Goal: Use online tool/utility: Utilize a website feature to perform a specific function

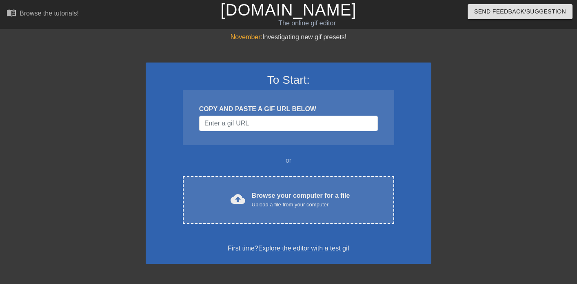
click at [305, 148] on div "To Start: COPY AND PASTE A GIF URL BELOW or cloud_upload Browse your computer f…" at bounding box center [289, 162] width 286 height 201
click at [283, 128] on input "Username" at bounding box center [288, 123] width 179 height 16
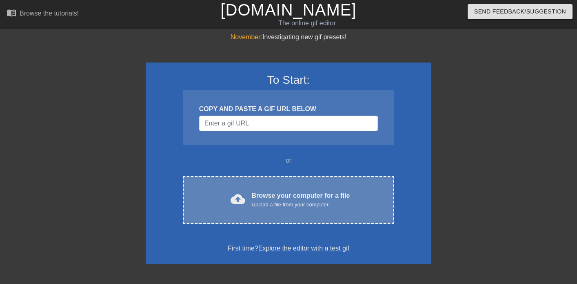
click at [270, 194] on div "Browse your computer for a file Upload a file from your computer" at bounding box center [301, 200] width 98 height 18
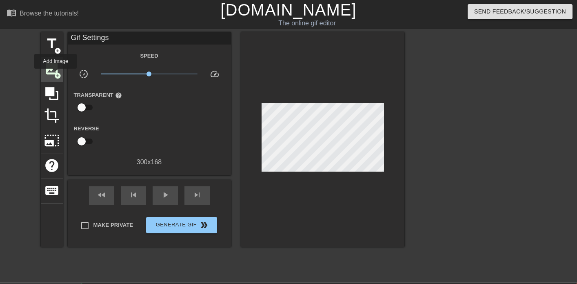
click at [56, 74] on span "add_circle" at bounding box center [57, 75] width 7 height 7
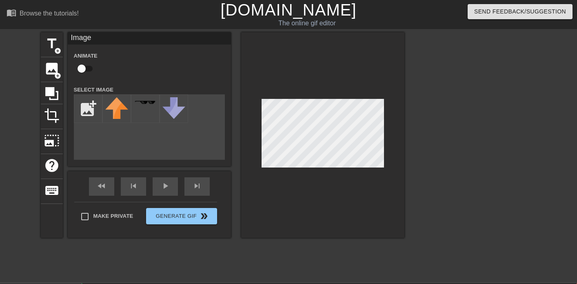
click at [137, 145] on div "add_photo_alternate" at bounding box center [149, 126] width 151 height 65
click at [82, 106] on input "file" at bounding box center [88, 109] width 28 height 28
click at [93, 108] on input "file" at bounding box center [88, 109] width 28 height 28
type input "C:\fakepath\download.jpeg"
drag, startPoint x: 114, startPoint y: 108, endPoint x: 176, endPoint y: 140, distance: 69.5
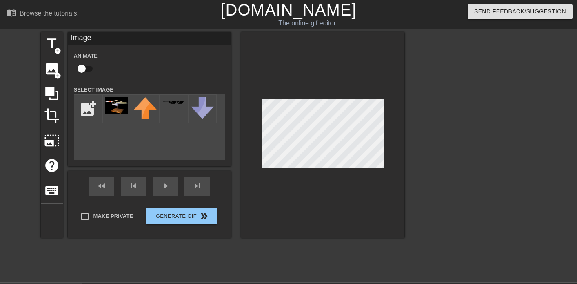
click at [176, 140] on div "title add_circle image add_circle crop photo_size_select_large help keyboard Im…" at bounding box center [223, 134] width 364 height 205
click at [124, 115] on div at bounding box center [116, 108] width 29 height 29
click at [120, 107] on img at bounding box center [116, 105] width 23 height 17
click at [328, 133] on div "title add_circle image add_circle crop photo_size_select_large help keyboard Im…" at bounding box center [223, 134] width 364 height 205
click at [120, 107] on img at bounding box center [116, 105] width 23 height 17
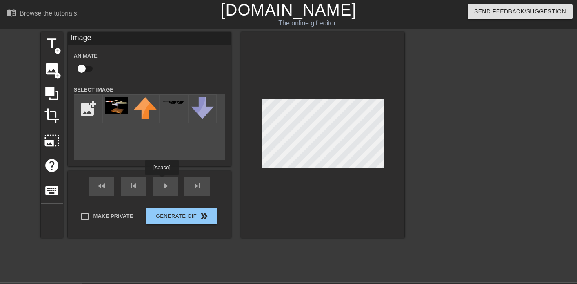
click at [164, 182] on div "fast_rewind skip_previous play_arrow skip_next" at bounding box center [149, 186] width 133 height 31
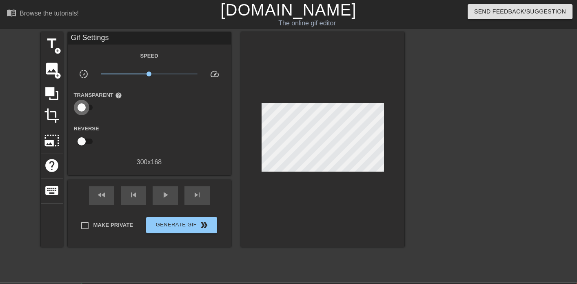
click at [85, 109] on input "checkbox" at bounding box center [81, 108] width 47 height 16
checkbox input "true"
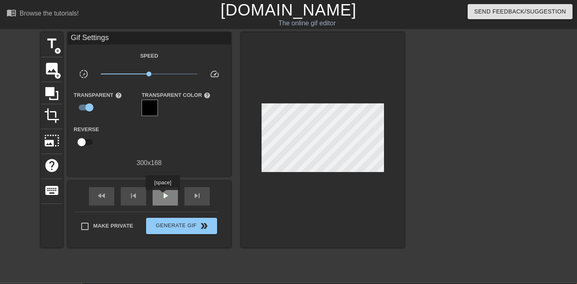
click at [164, 195] on span "play_arrow" at bounding box center [165, 196] width 10 height 10
click at [49, 72] on span "image" at bounding box center [52, 69] width 16 height 16
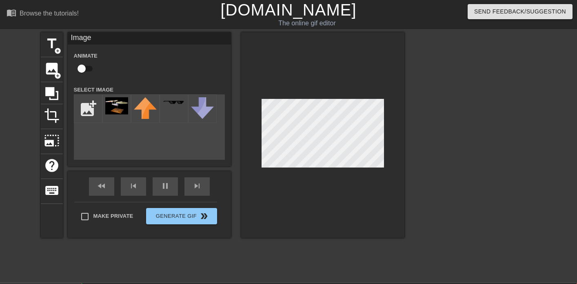
click at [87, 67] on input "checkbox" at bounding box center [81, 69] width 47 height 16
click at [117, 107] on img at bounding box center [116, 105] width 23 height 17
click at [93, 71] on input "checkbox" at bounding box center [89, 69] width 47 height 16
click at [148, 107] on img at bounding box center [145, 108] width 23 height 22
click at [448, 215] on div "title add_circle image add_circle crop photo_size_select_large help keyboard Im…" at bounding box center [288, 154] width 577 height 245
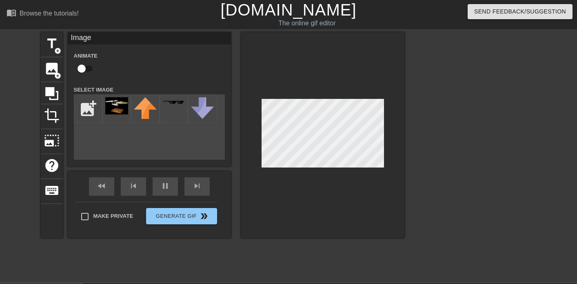
click at [350, 206] on div at bounding box center [322, 134] width 163 height 205
click at [84, 66] on input "checkbox" at bounding box center [81, 69] width 47 height 16
click at [84, 66] on input "checkbox" at bounding box center [89, 69] width 47 height 16
checkbox input "false"
click at [281, 167] on div at bounding box center [322, 134] width 163 height 205
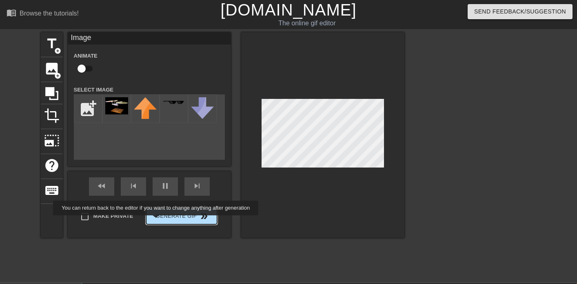
click at [161, 221] on button "Generate Gif double_arrow" at bounding box center [181, 216] width 71 height 16
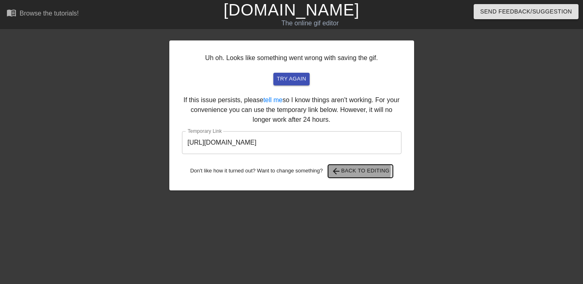
click at [347, 170] on span "arrow_back Back to Editing" at bounding box center [360, 171] width 58 height 10
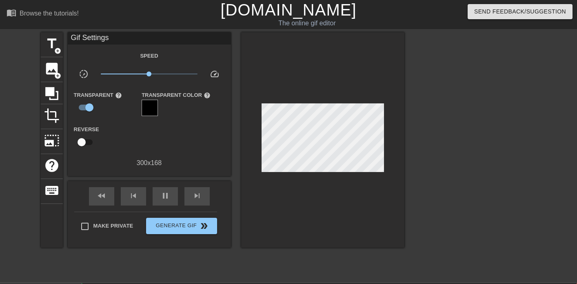
click at [152, 108] on div at bounding box center [150, 108] width 16 height 16
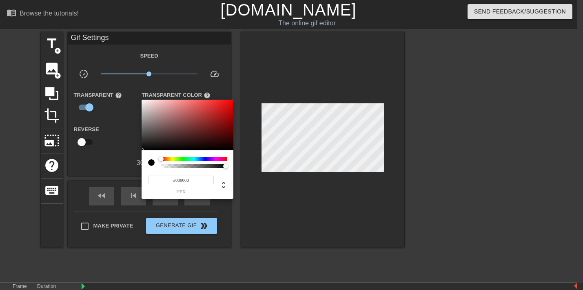
click at [131, 140] on div at bounding box center [291, 145] width 583 height 290
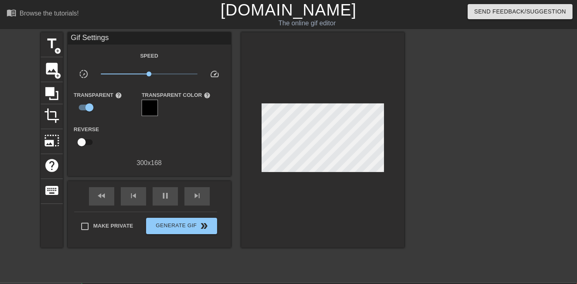
click at [143, 141] on div at bounding box center [122, 137] width 54 height 26
click at [48, 50] on span "title" at bounding box center [52, 44] width 16 height 16
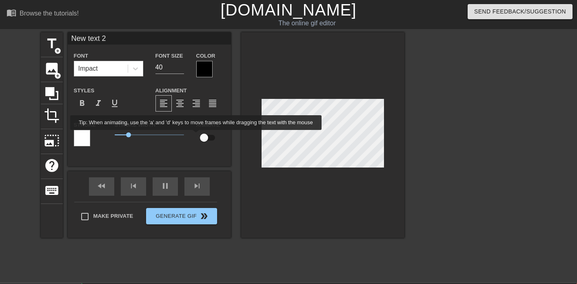
click at [207, 139] on input "checkbox" at bounding box center [204, 138] width 47 height 16
checkbox input "true"
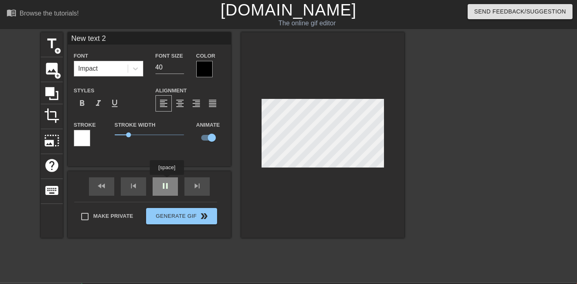
click at [169, 181] on div "fast_rewind skip_previous pause skip_next" at bounding box center [149, 186] width 133 height 31
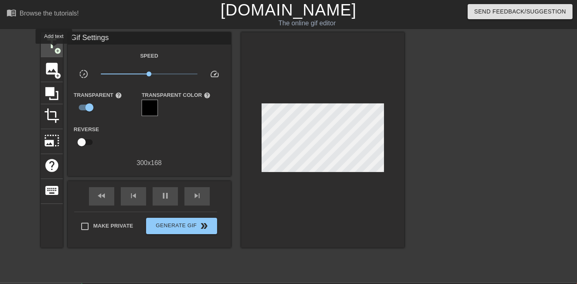
click at [54, 49] on span "add_circle" at bounding box center [57, 50] width 7 height 7
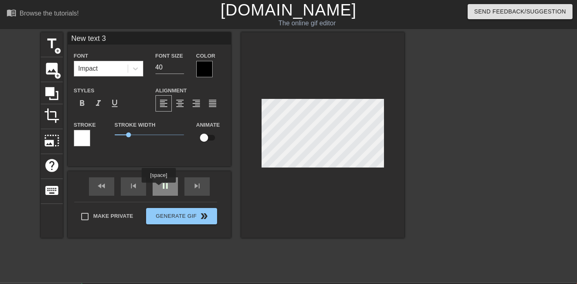
click at [160, 188] on div "pause" at bounding box center [165, 186] width 25 height 18
type input "New text 2"
checkbox input "true"
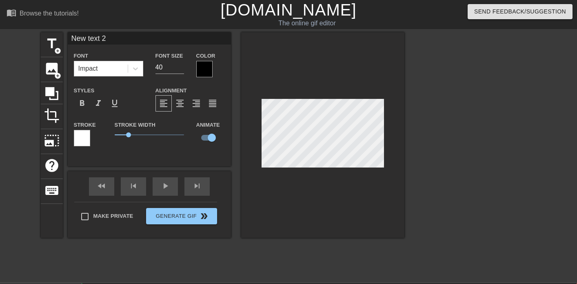
click at [202, 66] on div at bounding box center [204, 69] width 16 height 16
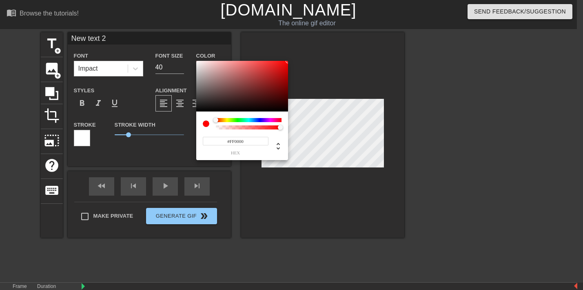
drag, startPoint x: 206, startPoint y: 71, endPoint x: 338, endPoint y: 47, distance: 134.0
click at [338, 47] on div "#FF0000 hex" at bounding box center [291, 145] width 583 height 290
drag, startPoint x: 273, startPoint y: 72, endPoint x: 260, endPoint y: 114, distance: 44.0
click at [260, 108] on div at bounding box center [242, 86] width 92 height 51
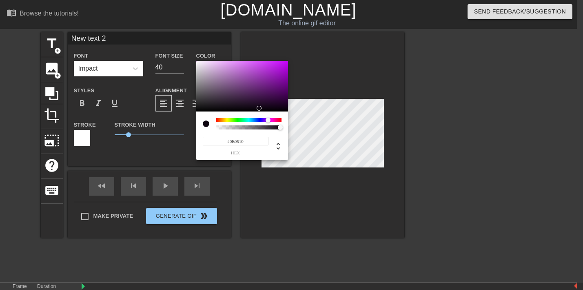
drag, startPoint x: 262, startPoint y: 120, endPoint x: 268, endPoint y: 119, distance: 5.3
click at [268, 119] on div at bounding box center [249, 120] width 66 height 4
type input "#9800D0"
drag, startPoint x: 272, startPoint y: 89, endPoint x: 296, endPoint y: 70, distance: 30.6
click at [296, 70] on div "#9800D0 hex" at bounding box center [291, 145] width 583 height 290
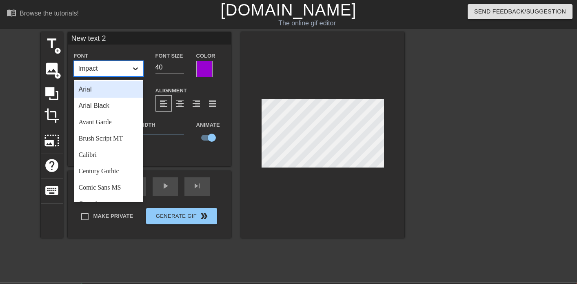
click at [134, 68] on icon at bounding box center [135, 68] width 8 height 8
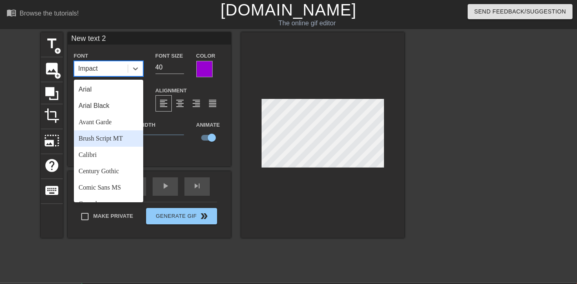
click at [104, 137] on div "Brush Script MT" at bounding box center [108, 138] width 69 height 16
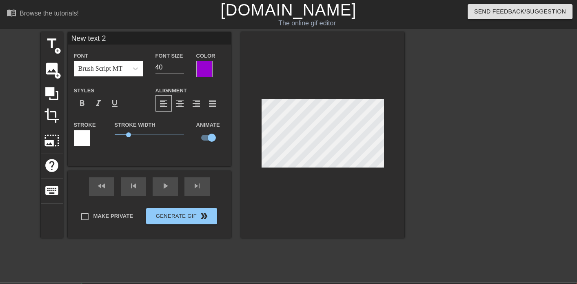
scroll to position [1, 2]
type input "H"
type textarea "H"
type input "HA"
type textarea "HA"
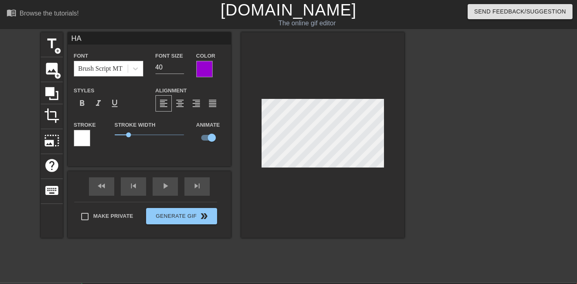
type input "HAP"
type textarea "HAP"
type input "HAPP"
type textarea "HAPP"
type input "HAPPY"
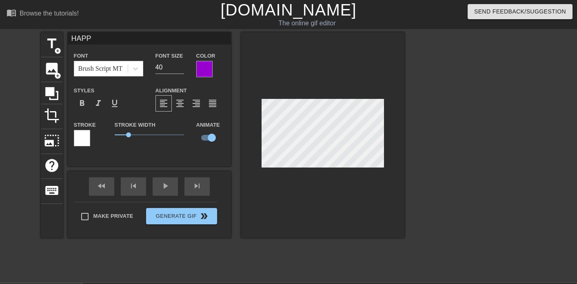
type textarea "HAPPY"
type input "HAPPY"
type textarea "HAPPY"
type input "HAPPY F"
type textarea "HAPPY F"
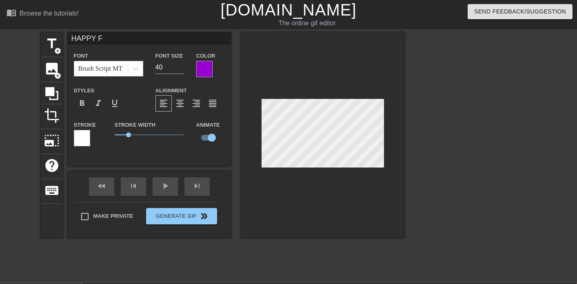
type input "HAPPY FR"
type textarea "HAPPY FR"
type input "HAPPY FRI"
type textarea "HAPPY FRI"
type input "HAPPY FRID"
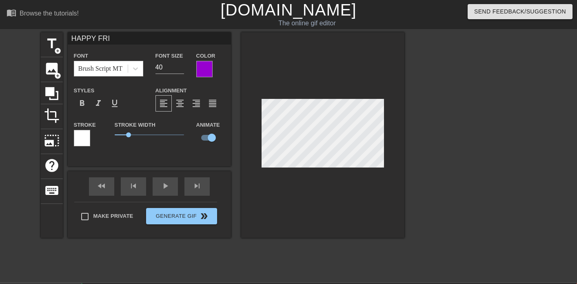
type textarea "HAPPY FRID"
type input "HAPPY FRIDA"
type textarea "HAPPY FRIDA"
type input "HAPPY [DATE]"
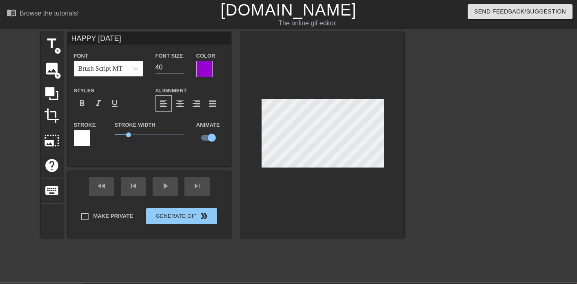
type textarea "HAPPY [DATE]"
click at [87, 103] on div "format_bold" at bounding box center [82, 103] width 16 height 16
click at [85, 134] on div at bounding box center [82, 138] width 16 height 16
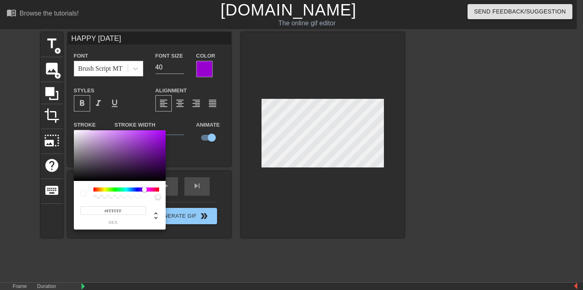
drag, startPoint x: 139, startPoint y: 189, endPoint x: 144, endPoint y: 189, distance: 5.3
click at [144, 189] on div at bounding box center [126, 189] width 66 height 4
type input "#8D0EC7"
drag, startPoint x: 146, startPoint y: 155, endPoint x: 159, endPoint y: 141, distance: 19.4
click at [159, 141] on div at bounding box center [120, 155] width 92 height 51
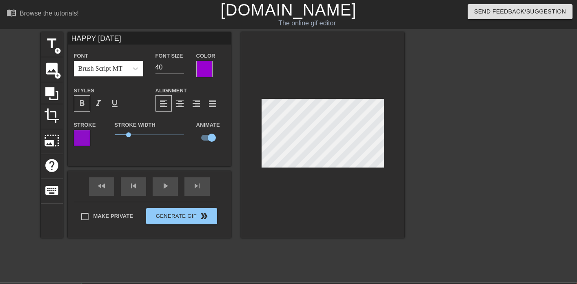
click at [163, 184] on div "fast_rewind skip_previous play_arrow skip_next" at bounding box center [149, 186] width 133 height 31
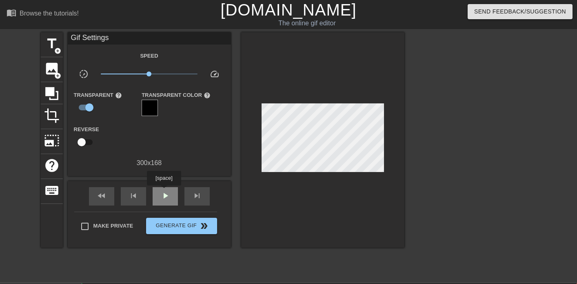
click at [165, 191] on span "play_arrow" at bounding box center [165, 196] width 10 height 10
drag, startPoint x: 147, startPoint y: 74, endPoint x: 113, endPoint y: 79, distance: 34.2
click at [113, 79] on div "x0.193" at bounding box center [149, 75] width 109 height 13
click at [158, 195] on div "pause" at bounding box center [165, 196] width 25 height 18
click at [55, 51] on span "add_circle" at bounding box center [57, 50] width 7 height 7
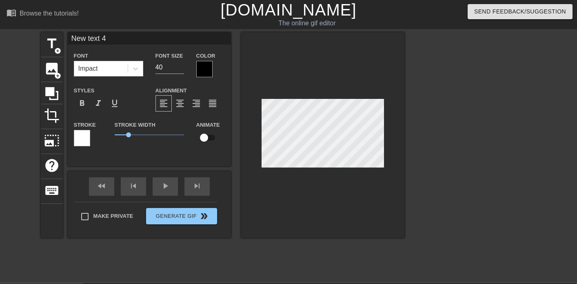
scroll to position [1, 2]
type input "H"
type textarea "H"
type input "Ha"
type textarea "Ha"
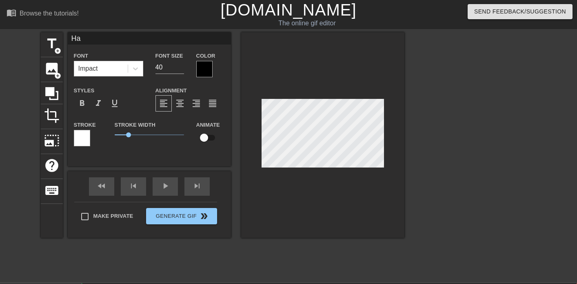
type input "Hav"
type textarea "Hav"
type input "Have"
type textarea "Have"
type input "Havea"
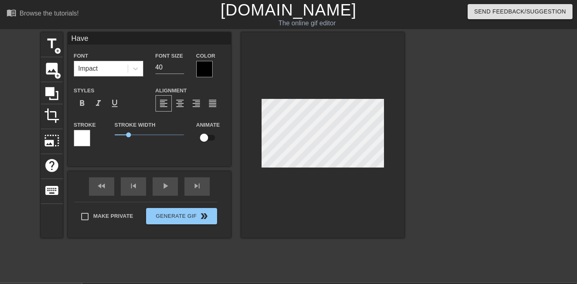
type textarea "Havea"
type input "Havea"
type textarea "Havea"
type input "Havea g"
type textarea "Havea g"
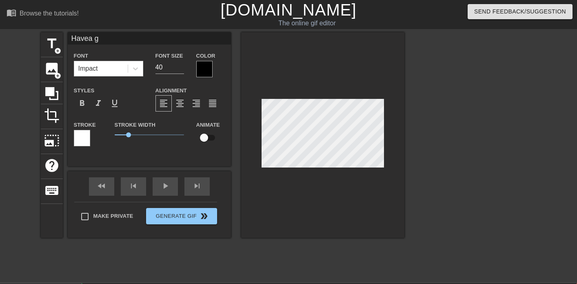
type input "Havea go"
type textarea "Havea go"
type input "Havea goo"
type textarea "Havea goo"
type input "Havea good"
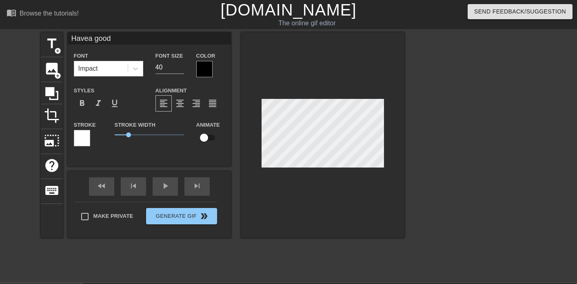
type textarea "Havea good"
type input "Havea good"
type textarea "Havea good"
type input "Havea goo"
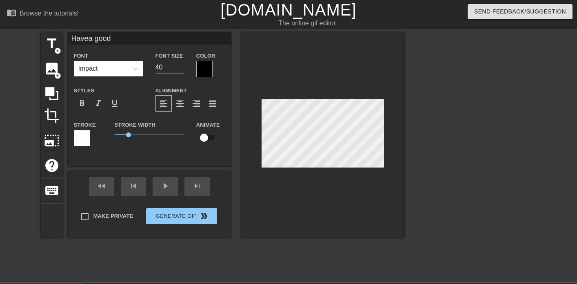
type textarea "Havea goo"
type input "Havea go"
type textarea "Havea go"
type input "Havea g"
type textarea "Havea g"
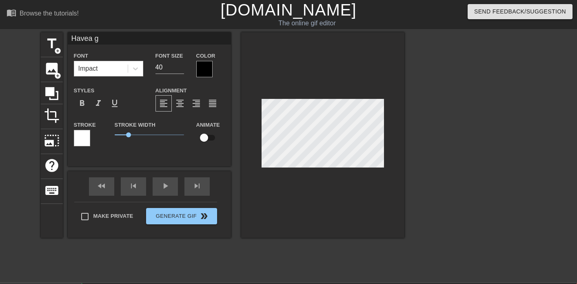
type input "Havea"
type textarea "Havea"
type input "Havea"
type textarea "Havea"
type input "Have"
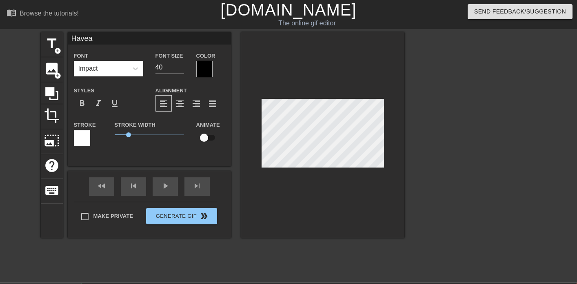
type textarea "Have"
type input "Hav"
type textarea "Hav"
type input "Ha"
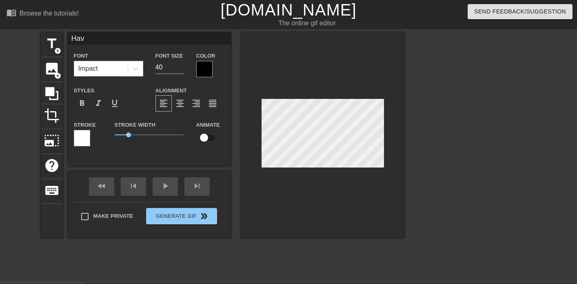
type textarea "Ha"
type input "H"
type textarea "H"
type input "h"
type textarea "h"
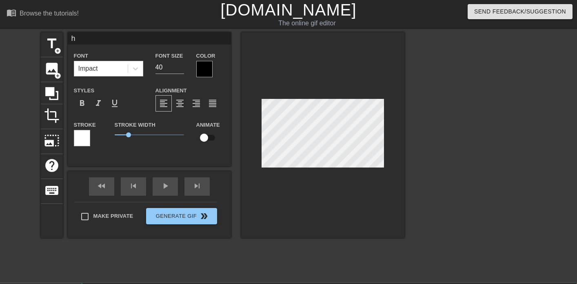
type input "ha"
type textarea "ha"
type input "hav"
type textarea "hav"
type input "have"
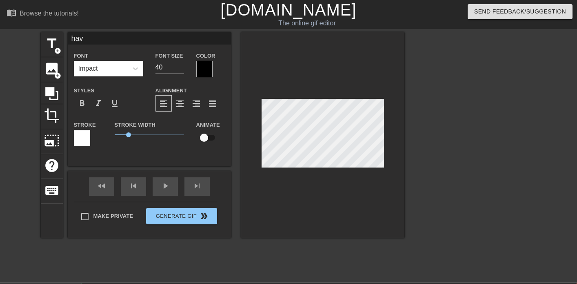
type textarea "have"
type input "have"
type textarea "have"
type input "have g"
type textarea "have g"
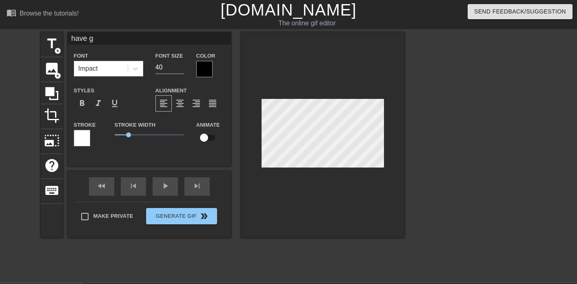
type input "have go"
type textarea "have go"
type input "have goo"
type textarea "have goo"
type input "have good"
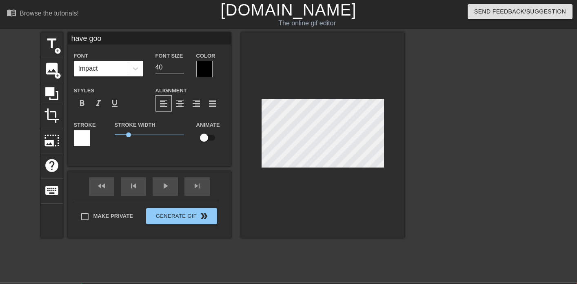
type textarea "have good"
type input "have good"
type textarea "have good"
type input "have good f"
type textarea "have good f"
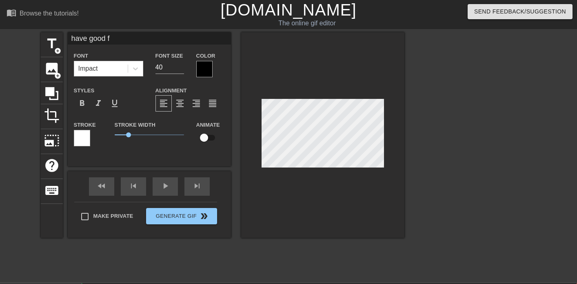
type input "have good fr"
type textarea "have good fr"
type input "have good fri"
type textarea "have good fri"
type input "have good frid"
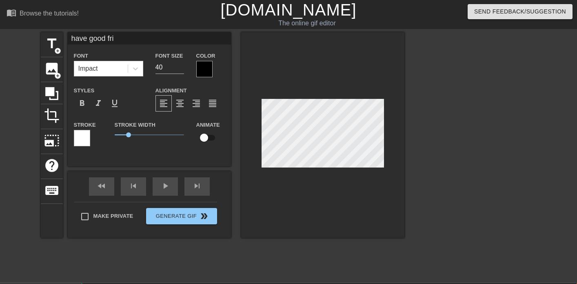
type textarea "have good frid"
type input "have good [PERSON_NAME]"
type textarea "have good [PERSON_NAME]"
type input "have good frid"
type textarea "have good frid"
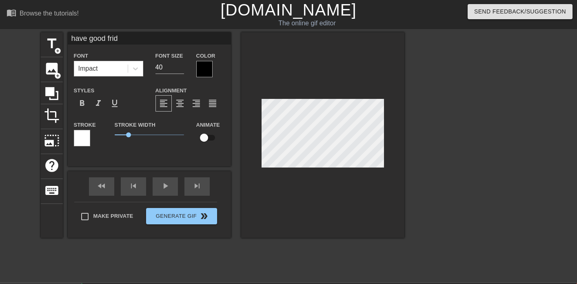
type input "have good fri"
type textarea "have good fri"
type input "have good fr"
type textarea "have good fr"
type input "have good f"
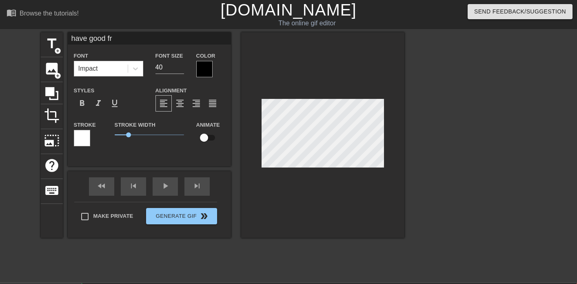
type textarea "have good f"
type input "have good"
type textarea "have good"
type input "have good w"
type textarea "have good w"
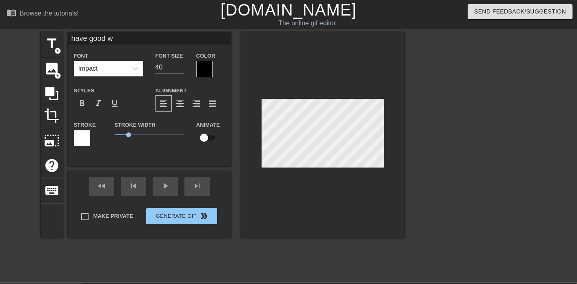
type input "have good we"
type textarea "have good we"
type input "have good wek"
type textarea "have good wek"
type input "have good weke"
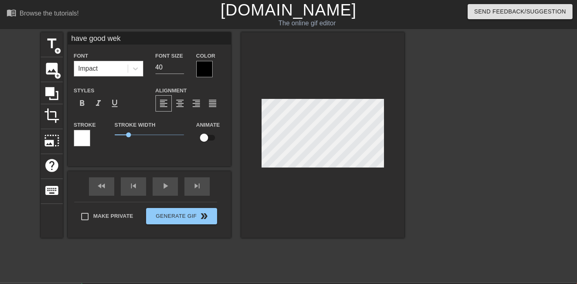
type textarea "have good weke"
type input "have good weken"
type textarea "have good weken"
type input "have good wekend"
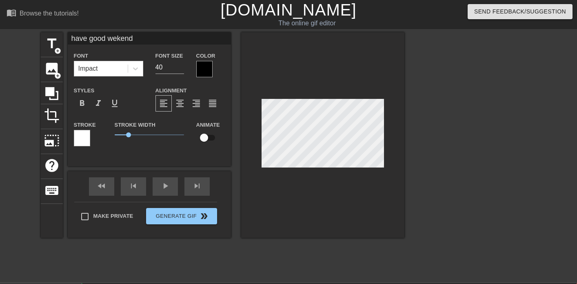
type textarea "have good wekend"
click at [207, 64] on div at bounding box center [204, 69] width 16 height 16
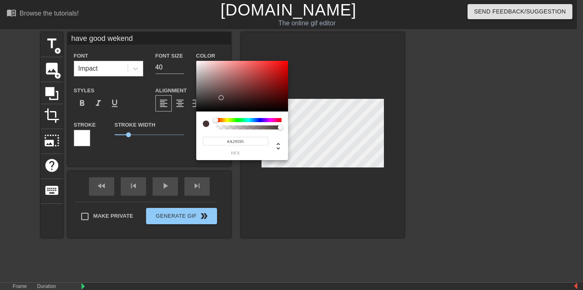
type input "#FFFFFF"
drag, startPoint x: 218, startPoint y: 95, endPoint x: 163, endPoint y: 29, distance: 85.8
click at [163, 29] on div "#FFFFFF hex" at bounding box center [291, 145] width 583 height 290
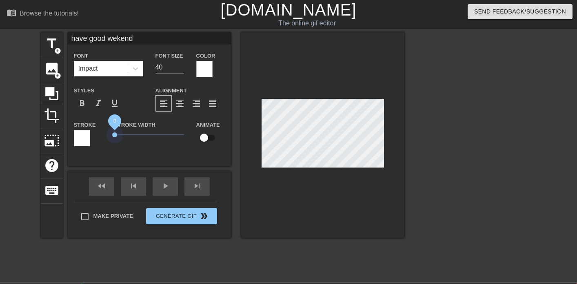
drag, startPoint x: 128, startPoint y: 135, endPoint x: 104, endPoint y: 135, distance: 23.7
click at [105, 135] on div "Stroke Stroke Width 0 Animate" at bounding box center [149, 137] width 163 height 34
click at [74, 136] on div at bounding box center [82, 138] width 16 height 16
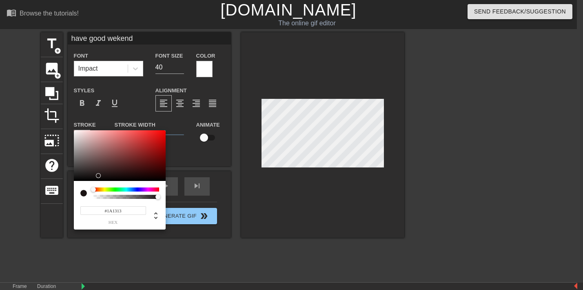
type input "#000000"
drag, startPoint x: 96, startPoint y: 157, endPoint x: 271, endPoint y: 212, distance: 183.5
click at [275, 212] on div "#000000 hex" at bounding box center [291, 145] width 583 height 290
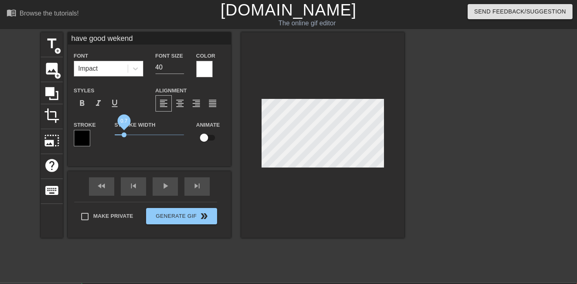
drag, startPoint x: 119, startPoint y: 135, endPoint x: 124, endPoint y: 135, distance: 5.3
click at [124, 135] on span "0.7" at bounding box center [149, 135] width 69 height 10
type input "HAPPY [DATE]"
checkbox input "true"
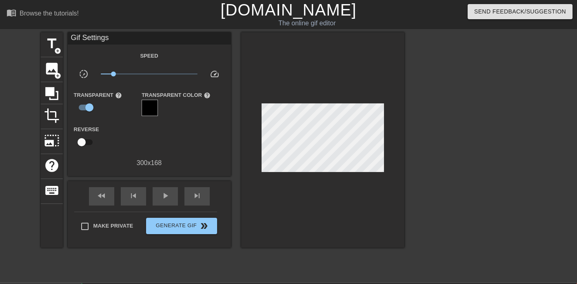
click at [298, 73] on div at bounding box center [322, 139] width 163 height 215
click at [59, 47] on span "add_circle" at bounding box center [57, 50] width 7 height 7
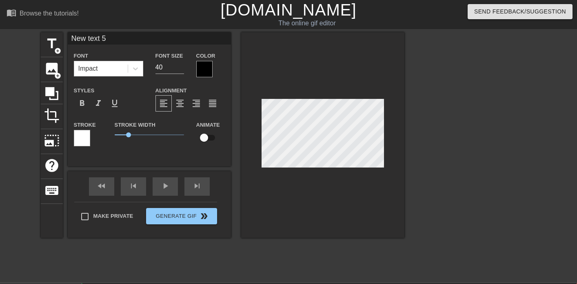
click at [203, 71] on div at bounding box center [204, 69] width 16 height 16
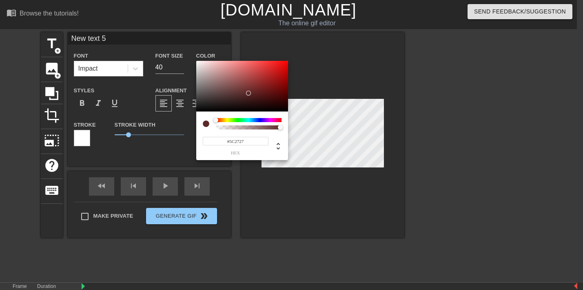
click at [249, 93] on div at bounding box center [242, 86] width 92 height 51
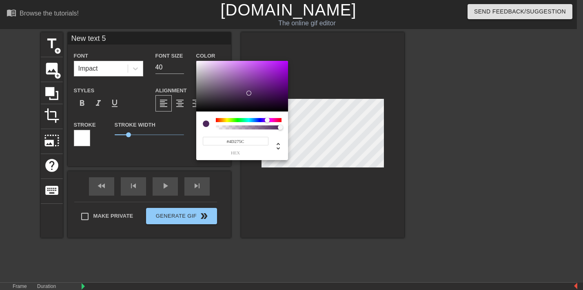
drag, startPoint x: 262, startPoint y: 119, endPoint x: 267, endPoint y: 119, distance: 4.9
click at [267, 119] on div at bounding box center [249, 120] width 66 height 4
type input "#B223EA"
drag, startPoint x: 268, startPoint y: 88, endPoint x: 274, endPoint y: 65, distance: 23.7
click at [274, 65] on div at bounding box center [242, 86] width 92 height 51
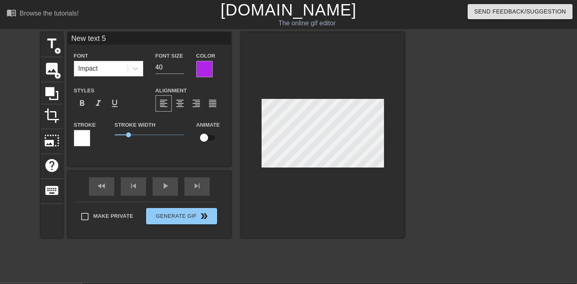
scroll to position [1, 1]
type input "H"
type textarea "H"
type input "Ha"
type textarea "Ha"
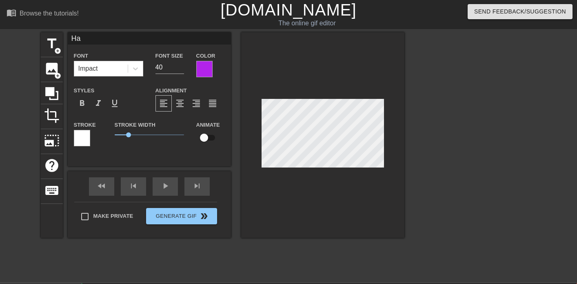
type input "Hap"
type textarea "Hap"
type input "Hapy"
type textarea "Hapy"
type input "Hapy"
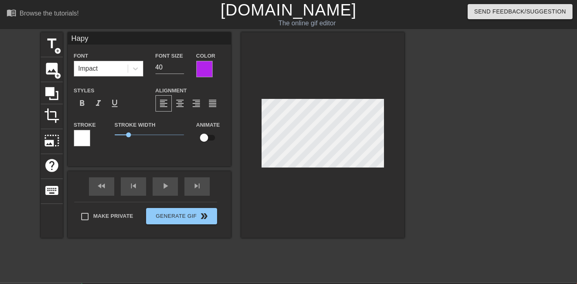
type textarea "Hapy"
type input "Hapy F"
type textarea "Hapy F"
type input "Hapy"
type textarea "Hapy"
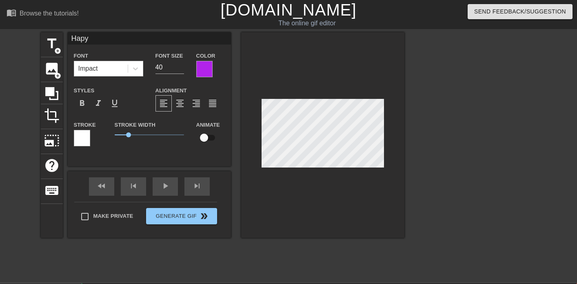
type input "Hapy"
type textarea "Hapy"
type input "Hap"
type textarea "Hap"
type input "Happ"
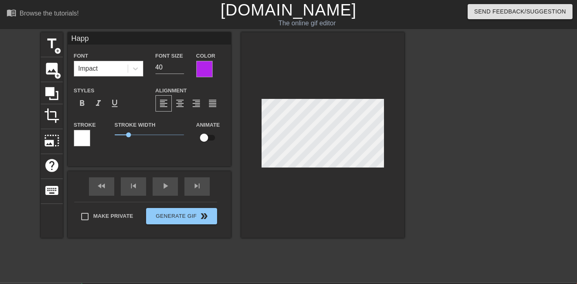
type textarea "Happy"
type input "Happy"
type textarea "Happy"
type input "Happy F"
type textarea "Happy F"
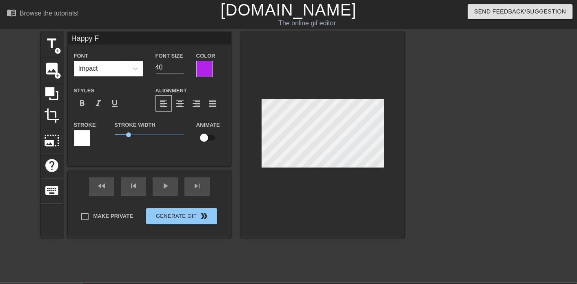
type input "Happy Fr"
type textarea "Happy Fr"
type input "Happy Fri"
type textarea "Happy Fri"
type input "Happy Frid"
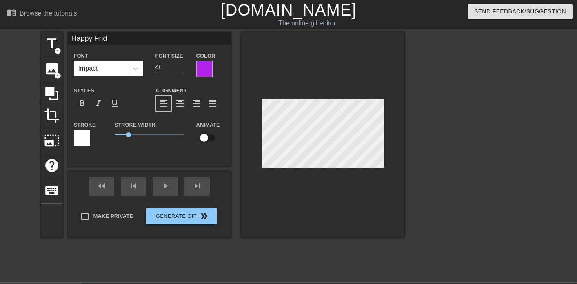
type textarea "Happy [PERSON_NAME]"
type input "Happy [DATE]"
type textarea "Happy [DATE]"
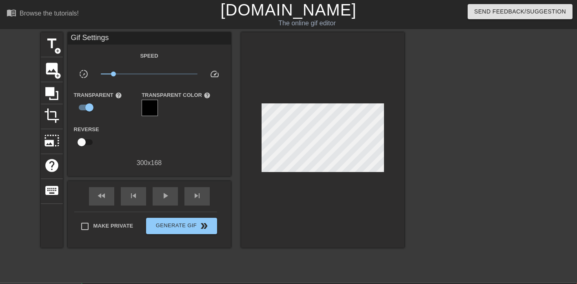
drag, startPoint x: 478, startPoint y: 135, endPoint x: 425, endPoint y: 137, distance: 53.1
click at [478, 135] on div at bounding box center [475, 154] width 122 height 245
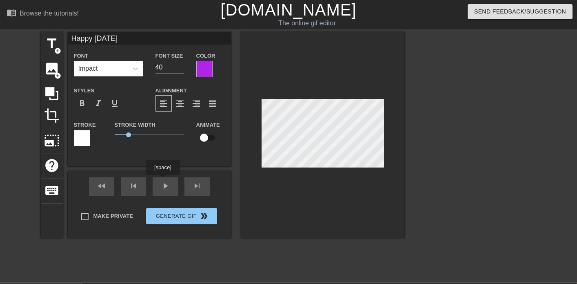
click at [165, 183] on div "fast_rewind skip_previous play_arrow skip_next" at bounding box center [149, 186] width 133 height 31
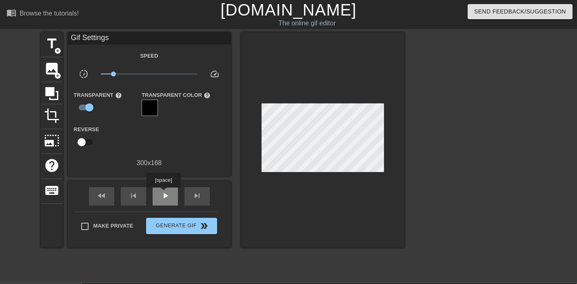
click at [164, 193] on span "play_arrow" at bounding box center [165, 196] width 10 height 10
click at [162, 195] on span "pause" at bounding box center [165, 196] width 10 height 10
click at [48, 45] on span "title" at bounding box center [52, 44] width 16 height 16
click at [161, 183] on div "fast_rewind skip_previous play_arrow skip_next" at bounding box center [149, 196] width 133 height 31
drag, startPoint x: 126, startPoint y: 73, endPoint x: 136, endPoint y: 73, distance: 10.6
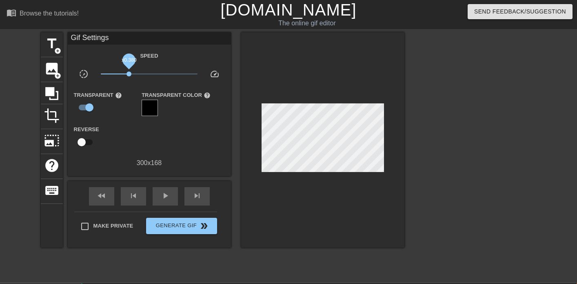
click at [131, 73] on span "x0.380" at bounding box center [128, 73] width 5 height 5
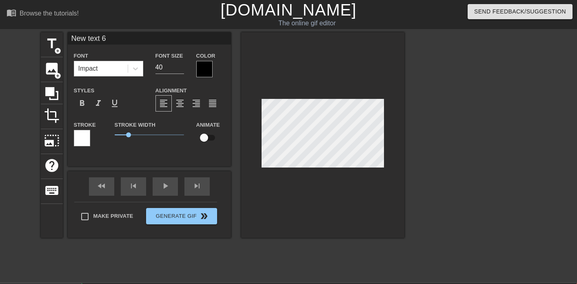
scroll to position [1, 2]
type input "H text 6"
type textarea "H text 6"
type input "HA text 6"
type textarea "HA text 6"
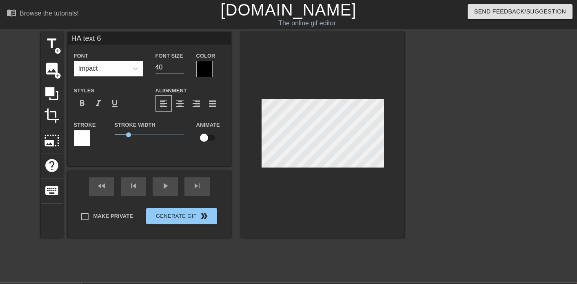
type input "HAP text 6"
type textarea "HAP text 6"
type input "HAPP text 6"
type textarea "HAPP text 6"
type input "HAPPY text 6"
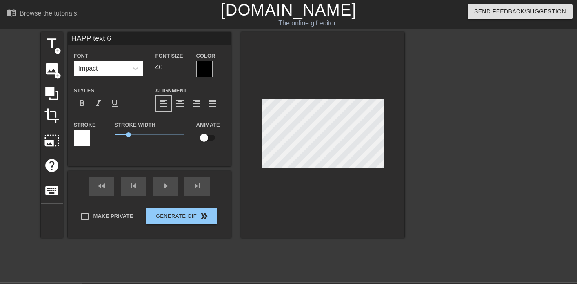
type textarea "HAPPY text 6"
type input "H"
type textarea "H"
type input "HA"
type textarea "HA"
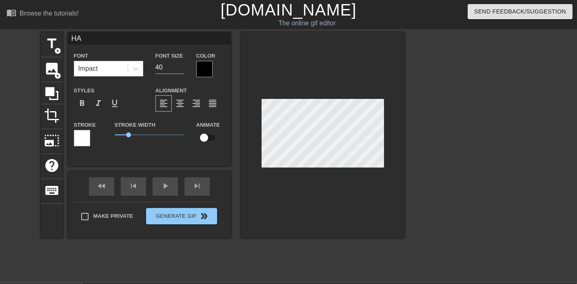
type input "HAP"
type textarea "HAP"
type input "HAPP"
type textarea "HAPP"
type input "HAPPY"
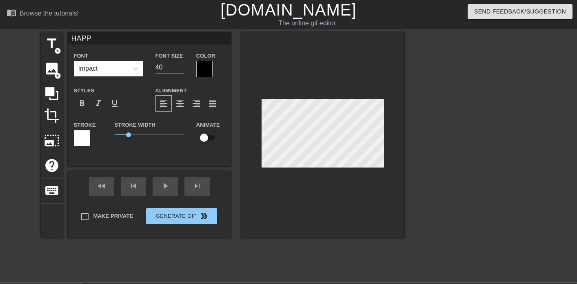
type textarea "HAPPY"
type input "HAPPY"
type textarea "HAPPY"
type input "HAPPY F"
type textarea "HAPPY F"
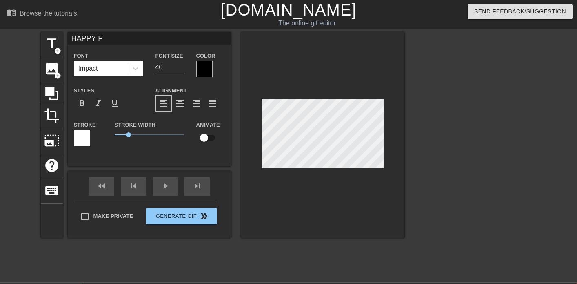
type input "HAPPY FR"
type textarea "HAPPY FR"
type input "HAPPY FRI"
type textarea "HAPPY FRI"
type input "HAPPY FRID"
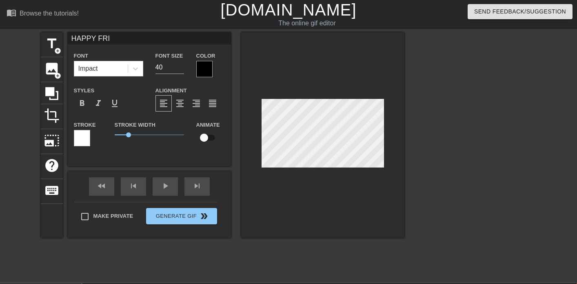
type textarea "HAPPY FRID"
type input "HAPPY FRIDA"
type textarea "HAPPY FRIDA"
type input "HAPPY [DATE]"
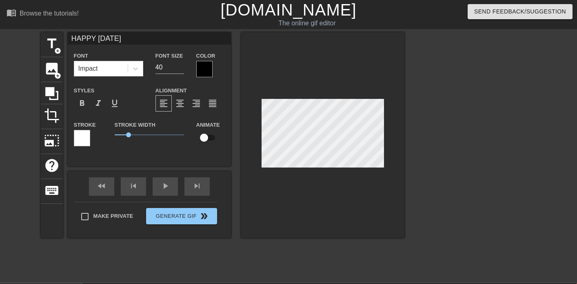
click at [355, 207] on div at bounding box center [322, 134] width 163 height 205
click at [202, 66] on div at bounding box center [204, 69] width 16 height 16
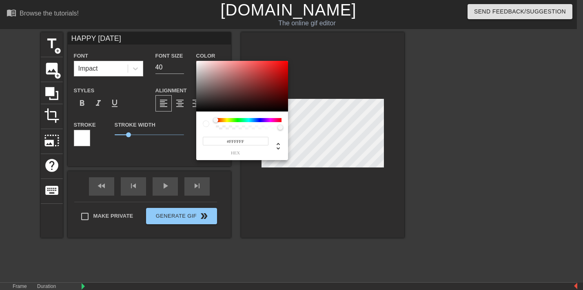
drag, startPoint x: 222, startPoint y: 91, endPoint x: 172, endPoint y: 49, distance: 65.2
click at [172, 49] on div "#FFFFFF hex" at bounding box center [291, 145] width 583 height 290
drag, startPoint x: 248, startPoint y: 84, endPoint x: 297, endPoint y: 53, distance: 58.3
click at [297, 53] on div "#FF0000 hex" at bounding box center [291, 145] width 583 height 290
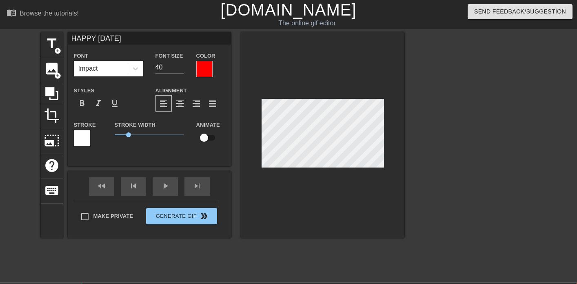
click at [178, 160] on div "HAPPY [DATE] Font Impact Font Size 40 Color Styles format_bold format_italic fo…" at bounding box center [149, 99] width 163 height 134
click at [50, 44] on span "title" at bounding box center [52, 44] width 16 height 16
click at [444, 149] on div at bounding box center [475, 154] width 122 height 245
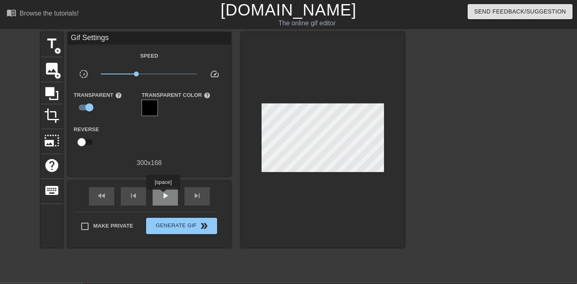
click at [164, 195] on span "play_arrow" at bounding box center [165, 196] width 10 height 10
click at [43, 49] on div "title add_circle" at bounding box center [52, 44] width 22 height 25
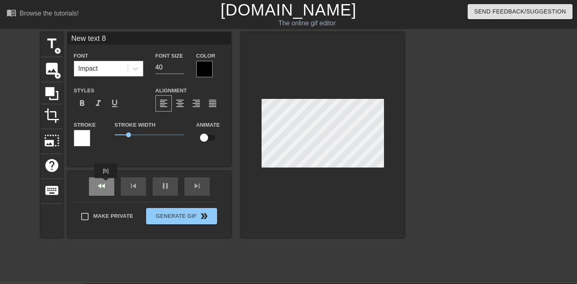
click at [106, 184] on div "fast_rewind skip_previous pause skip_next" at bounding box center [149, 186] width 133 height 31
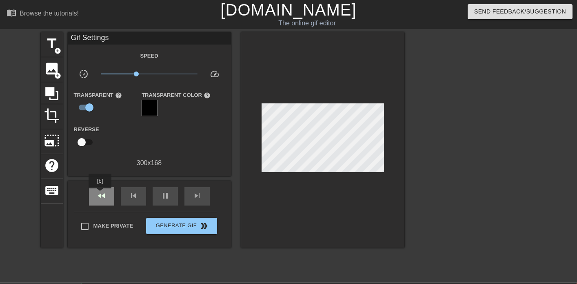
click at [101, 194] on span "fast_rewind" at bounding box center [102, 196] width 10 height 10
click at [100, 194] on span "fast_rewind" at bounding box center [102, 196] width 10 height 10
click at [53, 197] on div "keyboard" at bounding box center [52, 191] width 22 height 25
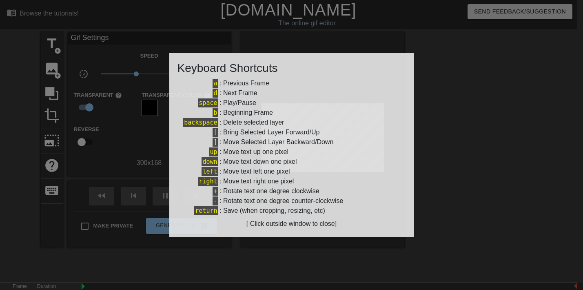
click at [24, 210] on div at bounding box center [291, 145] width 583 height 290
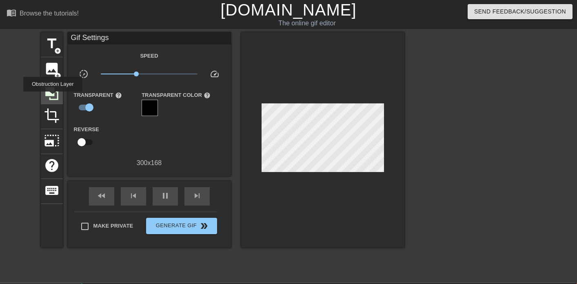
click at [54, 97] on icon at bounding box center [52, 94] width 16 height 16
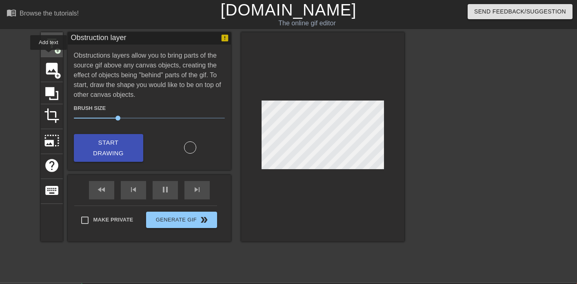
click at [48, 52] on div "title add_circle" at bounding box center [52, 44] width 22 height 25
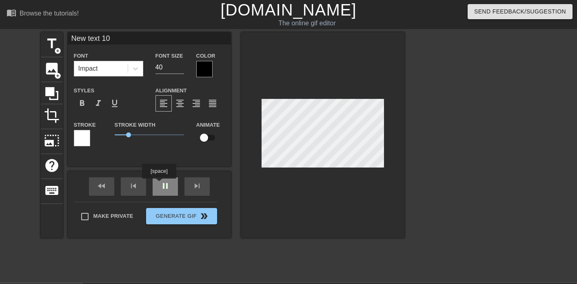
click at [160, 184] on div "fast_rewind skip_previous pause skip_next" at bounding box center [149, 186] width 133 height 31
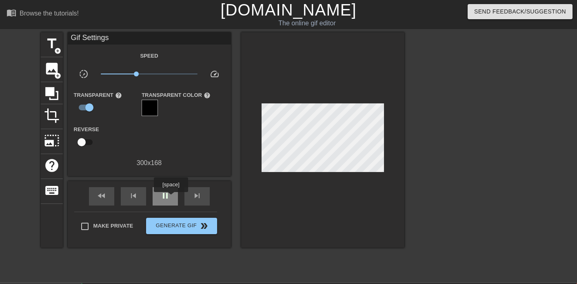
click at [172, 197] on div "pause" at bounding box center [165, 196] width 25 height 18
click at [162, 196] on span "play_arrow" at bounding box center [165, 196] width 10 height 10
click at [162, 196] on span "pause" at bounding box center [165, 196] width 10 height 10
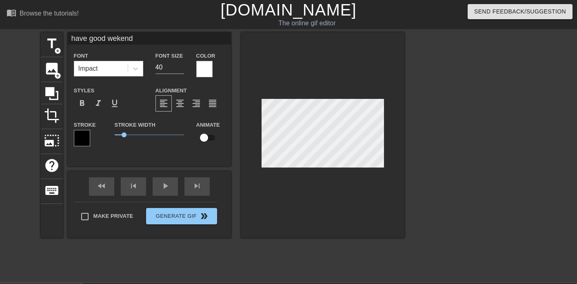
scroll to position [1, 1]
click at [236, 166] on div "title add_circle image add_circle crop photo_size_select_large help keyboard ha…" at bounding box center [223, 134] width 364 height 205
click at [367, 194] on div at bounding box center [322, 134] width 163 height 205
click at [406, 137] on div "title add_circle image add_circle crop photo_size_select_large help keyboard ha…" at bounding box center [288, 154] width 577 height 245
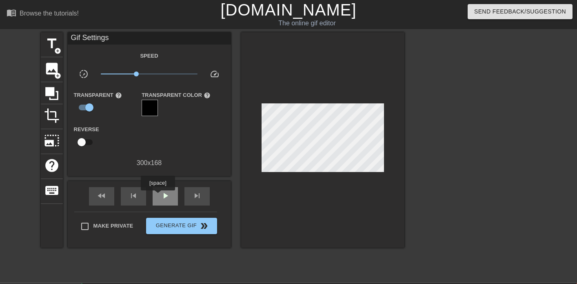
click at [159, 196] on div "play_arrow" at bounding box center [165, 196] width 25 height 18
click at [159, 196] on div "pause" at bounding box center [165, 196] width 25 height 18
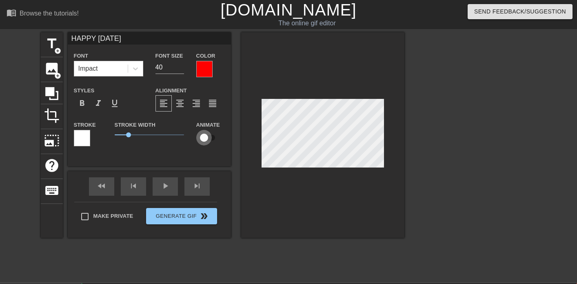
click at [204, 143] on input "checkbox" at bounding box center [204, 138] width 47 height 16
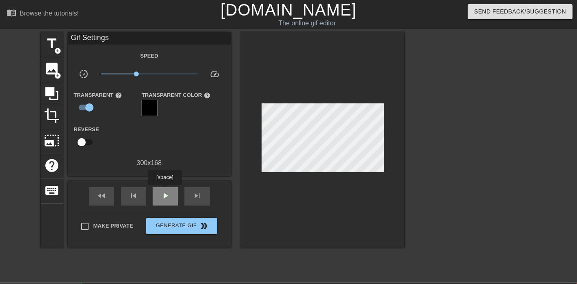
click at [166, 191] on span "play_arrow" at bounding box center [165, 196] width 10 height 10
click at [165, 191] on span "pause" at bounding box center [165, 196] width 10 height 10
click at [48, 191] on span "keyboard" at bounding box center [52, 190] width 16 height 16
click at [395, 94] on div at bounding box center [322, 139] width 163 height 215
click at [52, 68] on span "image" at bounding box center [52, 69] width 16 height 16
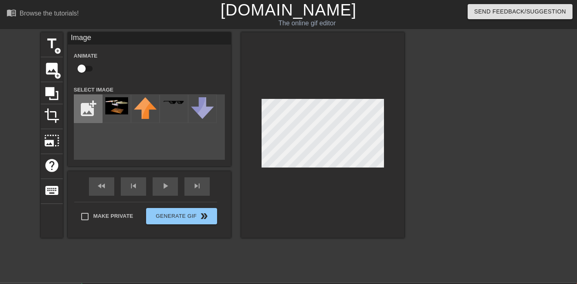
click at [87, 110] on input "file" at bounding box center [88, 109] width 28 height 28
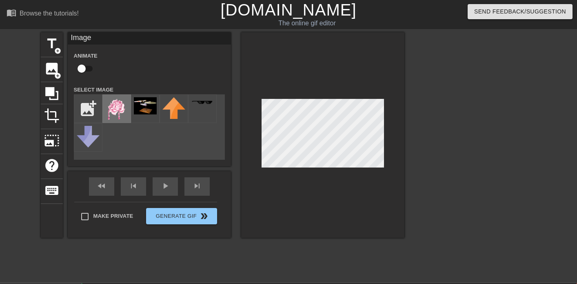
click at [114, 109] on img at bounding box center [116, 108] width 23 height 23
click at [162, 189] on div "play_arrow" at bounding box center [165, 186] width 25 height 18
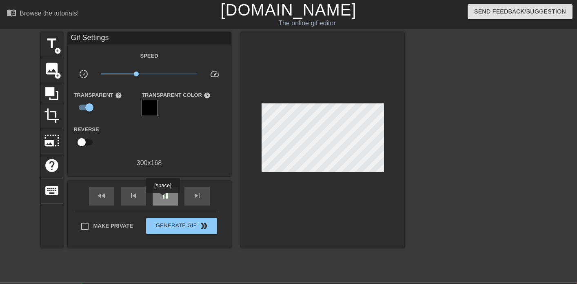
click at [164, 198] on span "pause" at bounding box center [165, 196] width 10 height 10
drag, startPoint x: 139, startPoint y: 73, endPoint x: 79, endPoint y: 84, distance: 61.1
click at [76, 75] on div "slow_motion_video x0.100 speed" at bounding box center [149, 75] width 163 height 13
click at [163, 193] on span "play_arrow" at bounding box center [165, 196] width 10 height 10
click at [160, 195] on span "pause" at bounding box center [165, 196] width 10 height 10
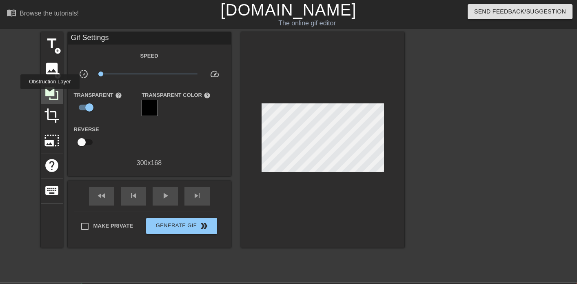
click at [51, 94] on icon at bounding box center [51, 93] width 13 height 13
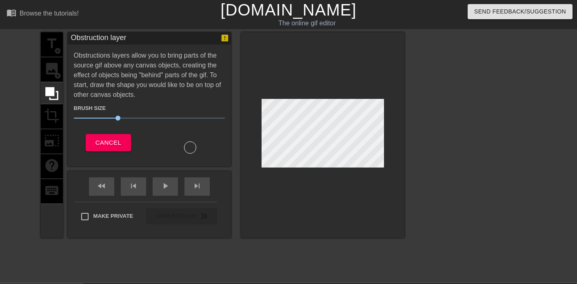
click at [48, 116] on div "title add_circle image add_circle crop photo_size_select_large help keyboard" at bounding box center [52, 134] width 22 height 205
click at [51, 89] on icon at bounding box center [51, 93] width 13 height 13
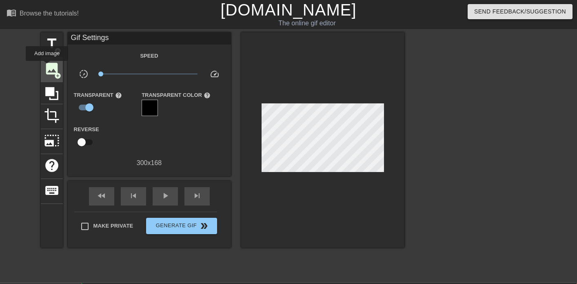
click at [47, 67] on span "image" at bounding box center [52, 69] width 16 height 16
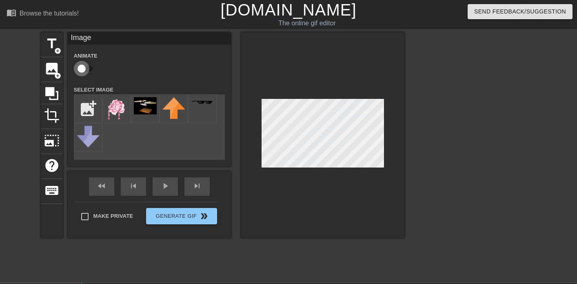
click at [87, 66] on input "checkbox" at bounding box center [81, 69] width 47 height 16
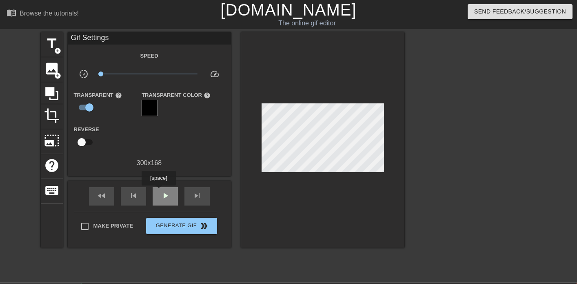
click at [160, 191] on div "play_arrow" at bounding box center [165, 196] width 25 height 18
click at [165, 199] on span "pause" at bounding box center [165, 196] width 10 height 10
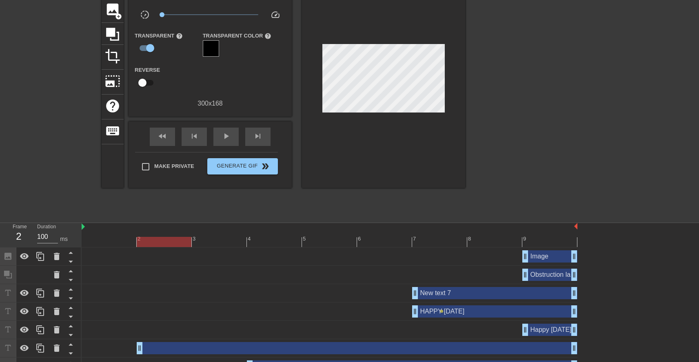
scroll to position [41, 0]
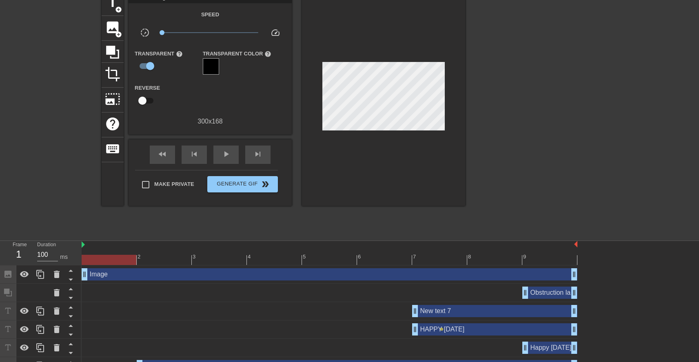
drag, startPoint x: 525, startPoint y: 276, endPoint x: 0, endPoint y: 284, distance: 525.2
click at [0, 283] on div "Frame 1 Duration 100 ms 2 3 4 5 6 7 8 9 Image drag_handle drag_handle Obstructi…" at bounding box center [349, 336] width 699 height 190
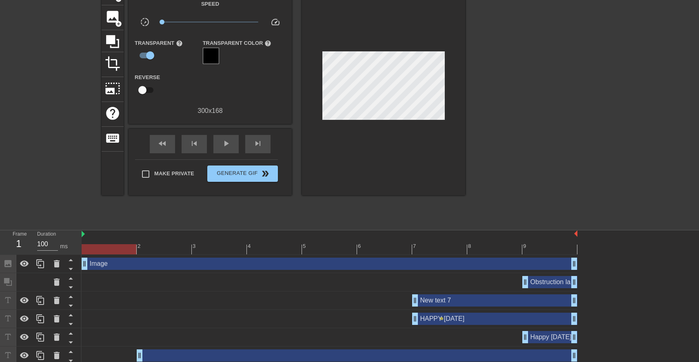
scroll to position [56, 0]
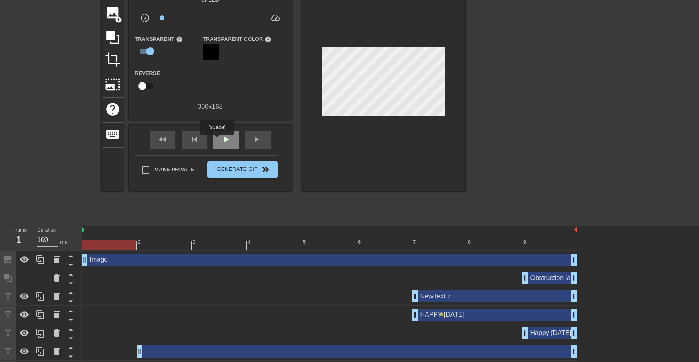
click at [218, 140] on div "play_arrow" at bounding box center [225, 140] width 25 height 18
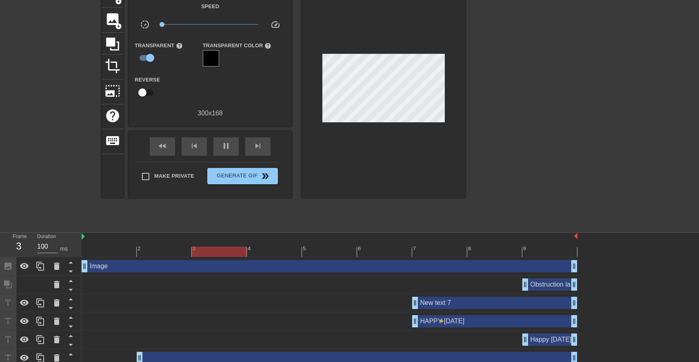
scroll to position [0, 0]
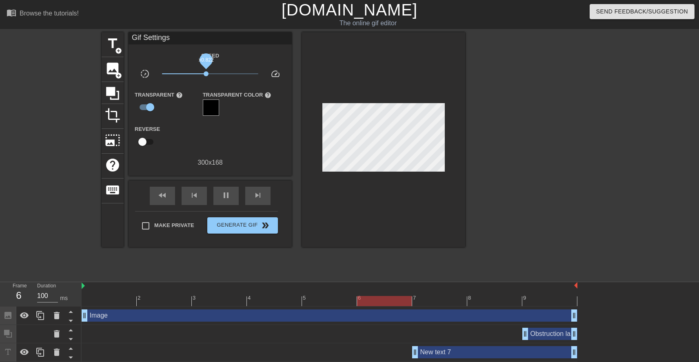
drag, startPoint x: 165, startPoint y: 72, endPoint x: 208, endPoint y: 73, distance: 42.8
click at [208, 73] on span "x0.822" at bounding box center [210, 74] width 97 height 10
drag, startPoint x: 208, startPoint y: 75, endPoint x: 193, endPoint y: 75, distance: 14.3
click at [193, 75] on span "x0.457" at bounding box center [193, 73] width 5 height 5
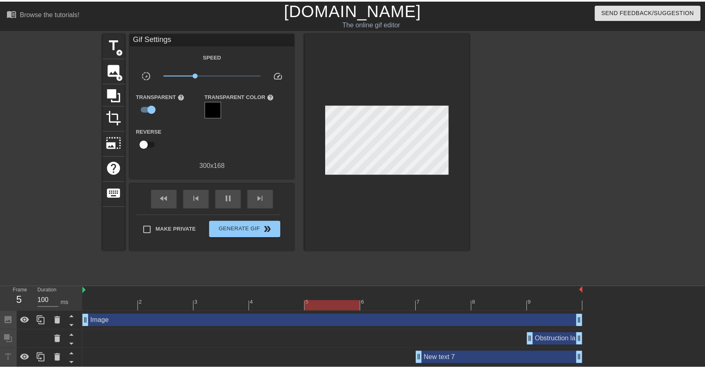
scroll to position [103, 0]
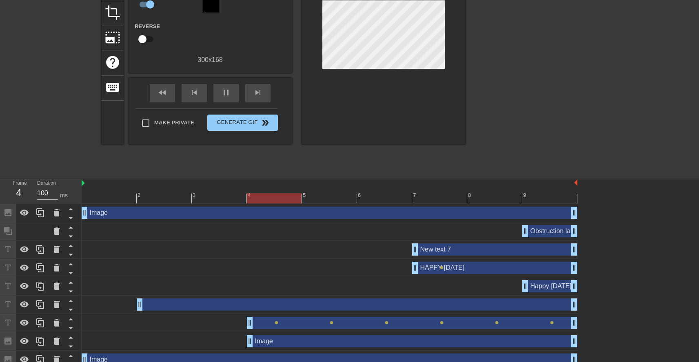
click at [548, 231] on div "Obstruction layer drag_handle drag_handle" at bounding box center [549, 231] width 55 height 12
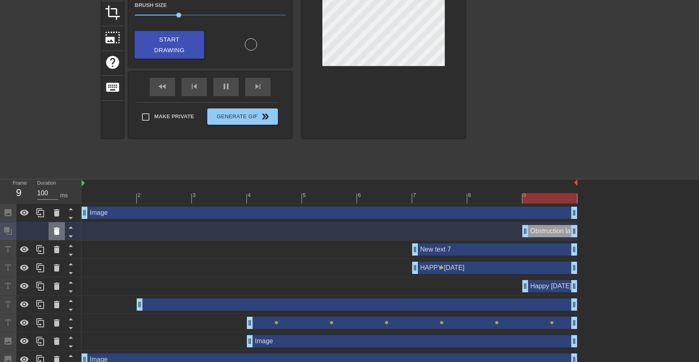
click at [55, 229] on icon at bounding box center [57, 231] width 6 height 7
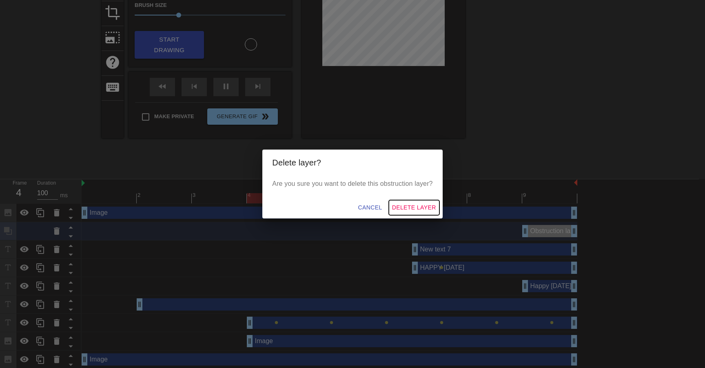
click at [427, 203] on span "Delete Layer" at bounding box center [414, 208] width 44 height 10
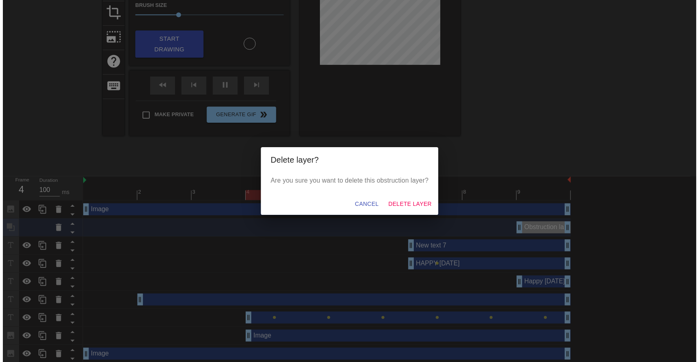
scroll to position [93, 0]
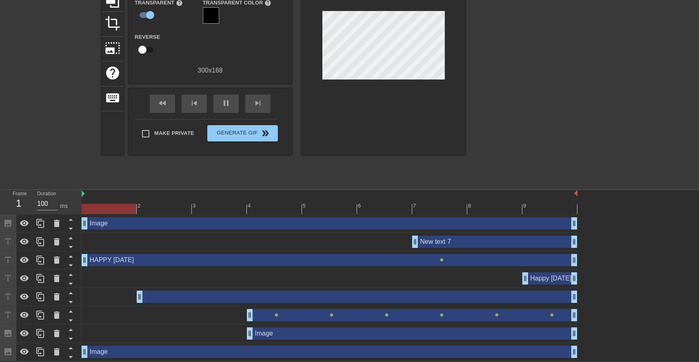
drag, startPoint x: 414, startPoint y: 260, endPoint x: 0, endPoint y: 269, distance: 414.3
click at [0, 269] on div "Frame 1 Duration 100 ms 2 3 4 5 6 7 8 9 Image drag_handle drag_handle New text …" at bounding box center [349, 275] width 699 height 171
click at [342, 283] on div "drag_handle drag_handle" at bounding box center [357, 297] width 441 height 12
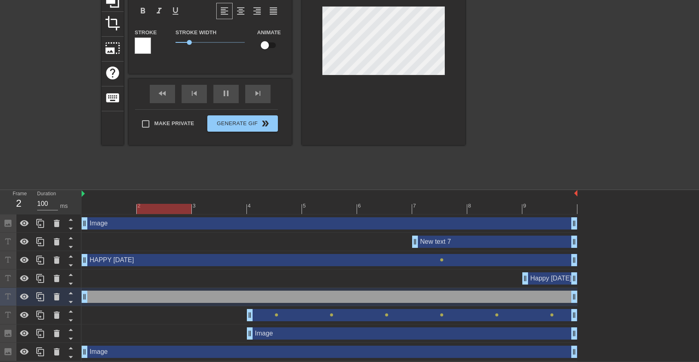
drag, startPoint x: 139, startPoint y: 297, endPoint x: 82, endPoint y: 299, distance: 57.6
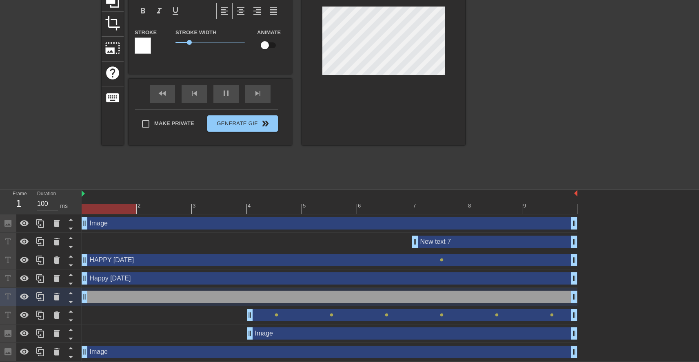
drag, startPoint x: 526, startPoint y: 274, endPoint x: 0, endPoint y: 273, distance: 525.6
click at [0, 273] on div "Frame 1 Duration 100 ms 2 3 4 5 6 7 8 9 Image drag_handle drag_handle New text …" at bounding box center [349, 275] width 699 height 171
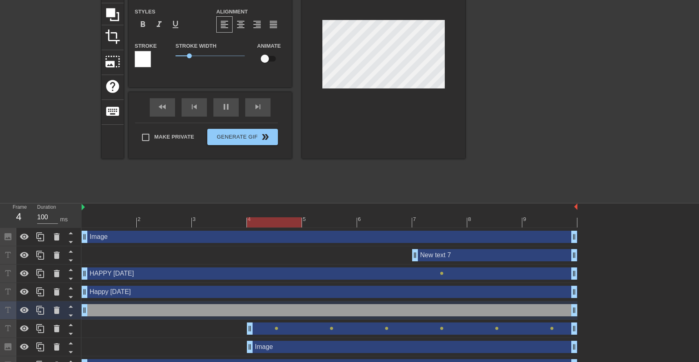
scroll to position [77, 0]
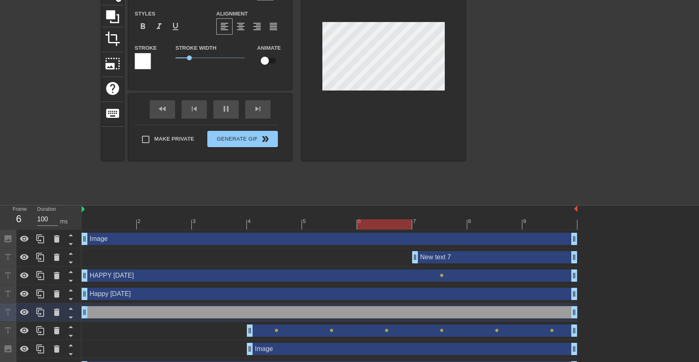
click at [106, 283] on div "Happy [DATE] drag_handle drag_handle" at bounding box center [330, 294] width 496 height 12
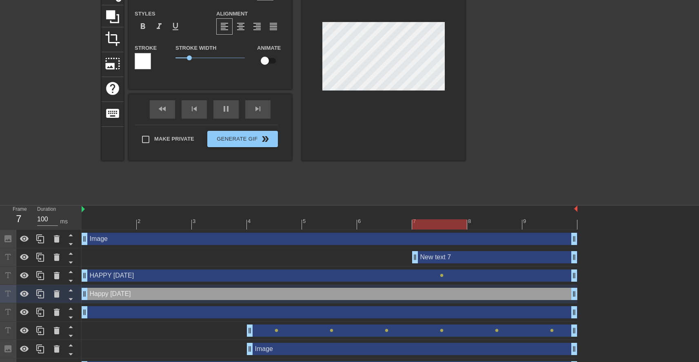
click at [106, 283] on div "Happy [DATE] drag_handle drag_handle" at bounding box center [330, 294] width 496 height 12
click at [104, 283] on div "Happy [DATE] drag_handle drag_handle" at bounding box center [330, 294] width 496 height 12
click at [105, 283] on div "Happy [DATE] drag_handle drag_handle" at bounding box center [330, 294] width 496 height 12
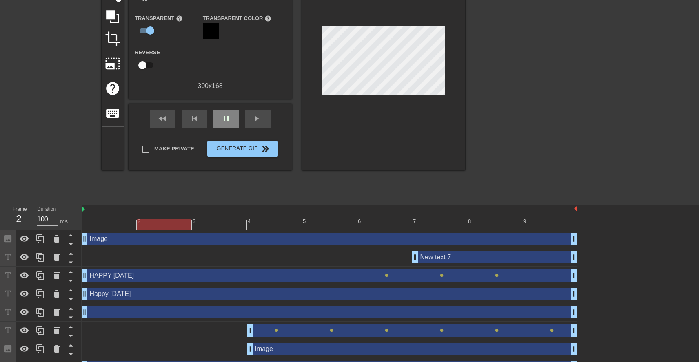
click at [221, 108] on div "fast_rewind skip_previous pause skip_next" at bounding box center [210, 119] width 133 height 31
click at [224, 121] on span "pause" at bounding box center [226, 119] width 10 height 10
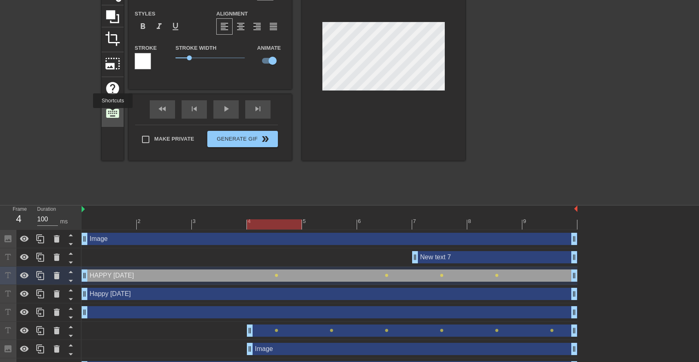
click at [113, 114] on span "keyboard" at bounding box center [113, 114] width 16 height 16
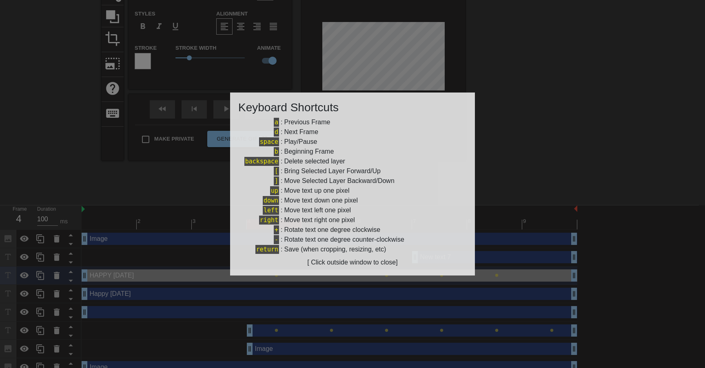
click at [69, 115] on div at bounding box center [352, 184] width 705 height 368
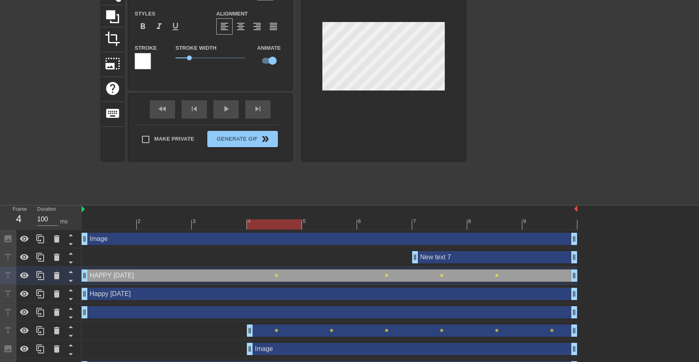
click at [377, 11] on div at bounding box center [383, 58] width 163 height 205
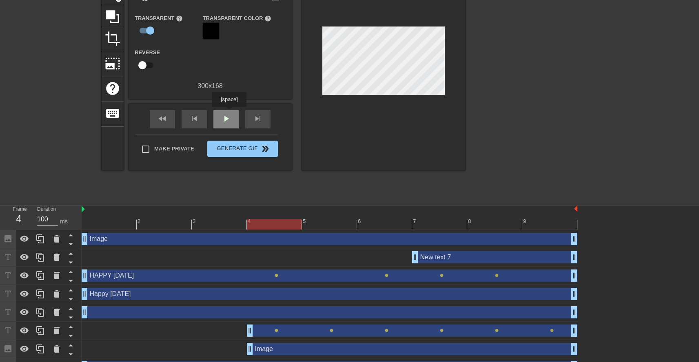
click at [230, 113] on div "play_arrow" at bounding box center [225, 119] width 25 height 18
click at [227, 115] on span "pause" at bounding box center [226, 119] width 10 height 10
click at [191, 236] on div "Image drag_handle drag_handle" at bounding box center [330, 239] width 496 height 12
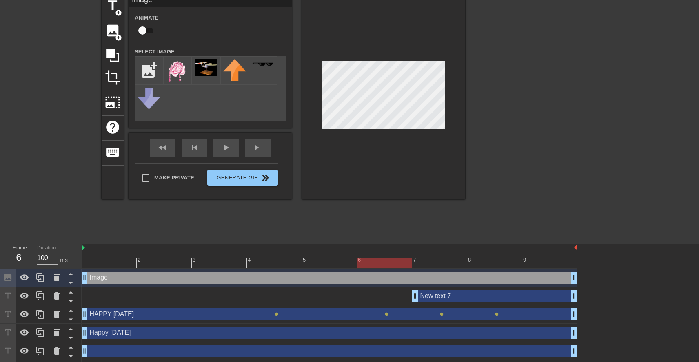
scroll to position [0, 0]
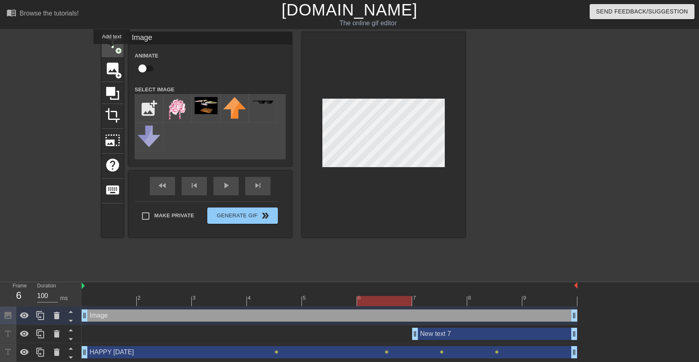
click at [111, 47] on span "title" at bounding box center [113, 44] width 16 height 16
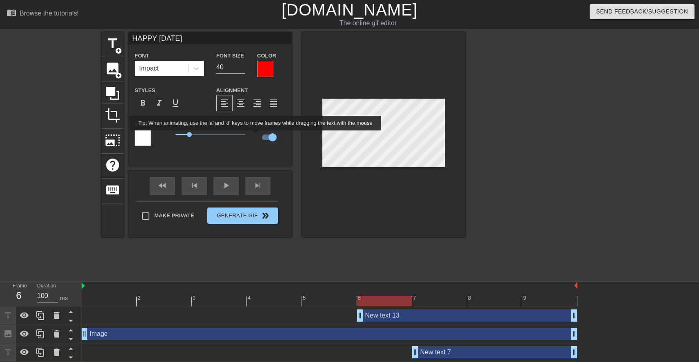
click at [266, 137] on input "checkbox" at bounding box center [272, 138] width 47 height 16
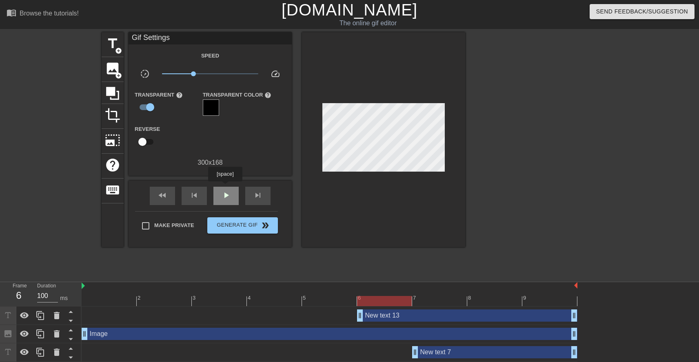
click at [226, 187] on div "play_arrow" at bounding box center [225, 196] width 25 height 18
click at [224, 193] on span "pause" at bounding box center [226, 196] width 10 height 10
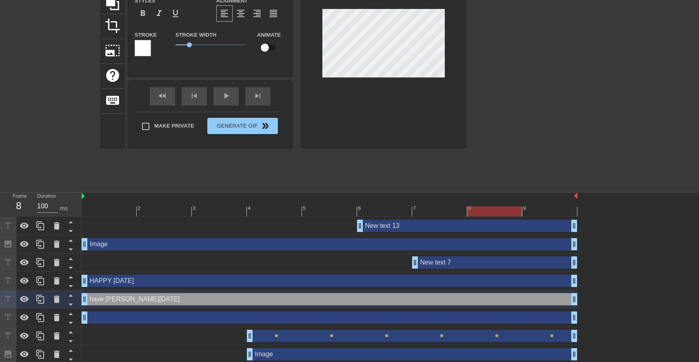
scroll to position [1, 4]
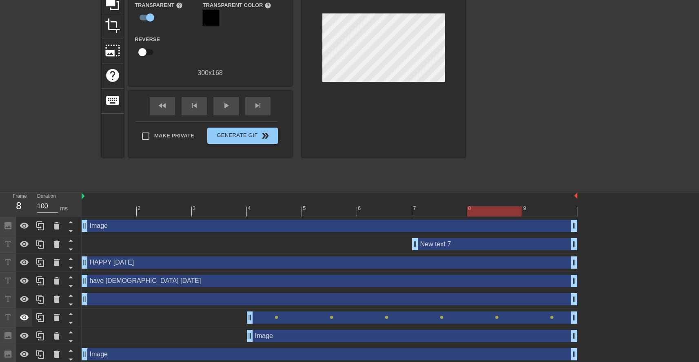
click at [21, 283] on icon at bounding box center [24, 318] width 9 height 6
click at [21, 283] on icon at bounding box center [24, 318] width 9 height 8
click at [24, 283] on icon at bounding box center [24, 318] width 9 height 6
click at [24, 283] on icon at bounding box center [24, 318] width 9 height 8
click at [24, 283] on icon at bounding box center [24, 318] width 9 height 6
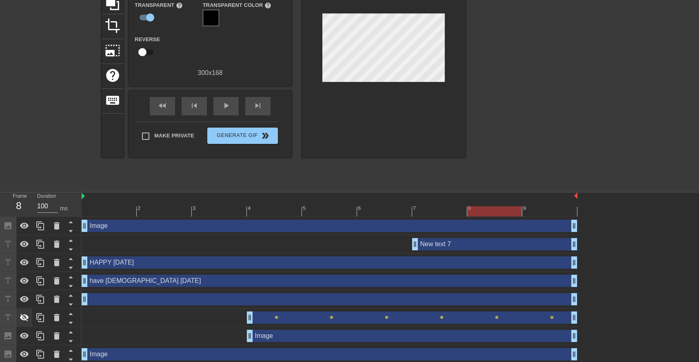
click at [23, 283] on icon at bounding box center [24, 318] width 9 height 8
click at [220, 105] on div "play_arrow" at bounding box center [225, 106] width 25 height 18
click at [133, 282] on div "have godo [DATE] drag_handle drag_handle" at bounding box center [330, 281] width 496 height 12
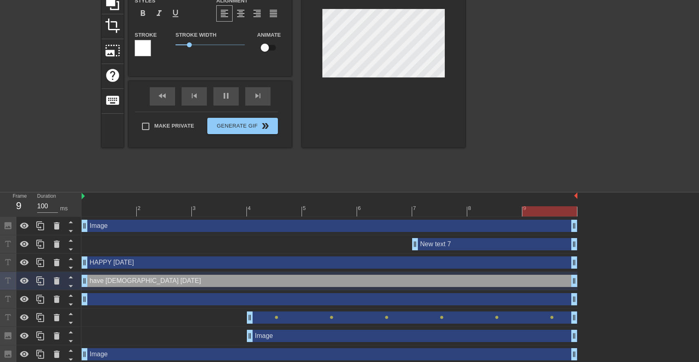
click at [133, 282] on div "have godo [DATE] drag_handle drag_handle" at bounding box center [330, 281] width 496 height 12
click at [56, 282] on icon at bounding box center [57, 280] width 6 height 7
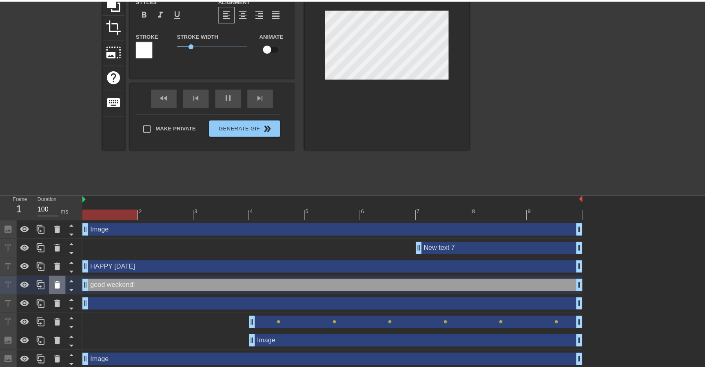
scroll to position [87, 0]
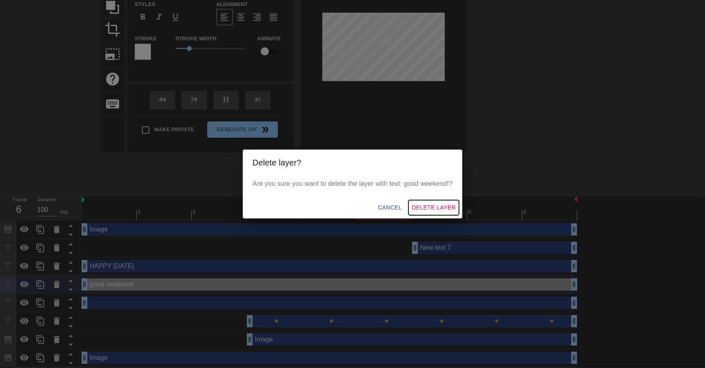
click at [442, 206] on span "Delete Layer" at bounding box center [434, 208] width 44 height 10
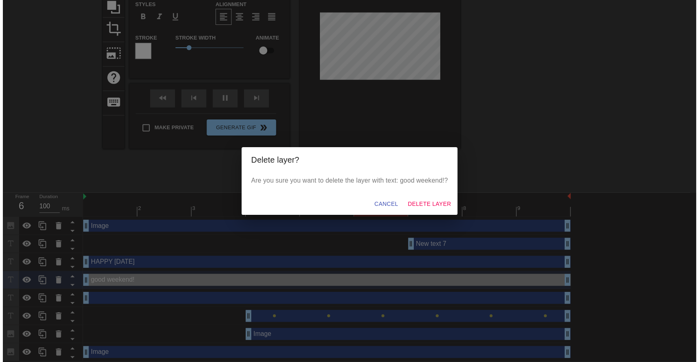
scroll to position [74, 0]
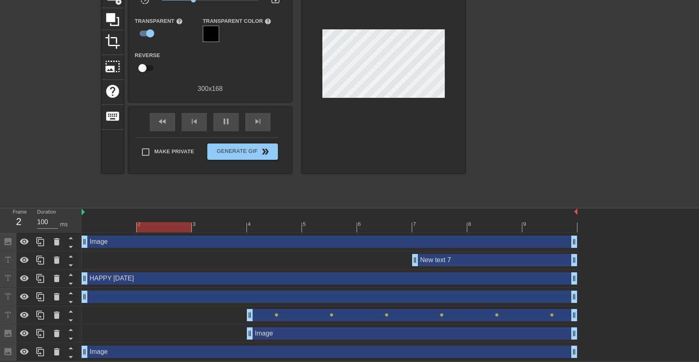
click at [399, 180] on div "title add_circle image add_circle crop photo_size_select_large help keyboard Gi…" at bounding box center [284, 80] width 364 height 245
click at [70, 255] on icon at bounding box center [71, 256] width 10 height 10
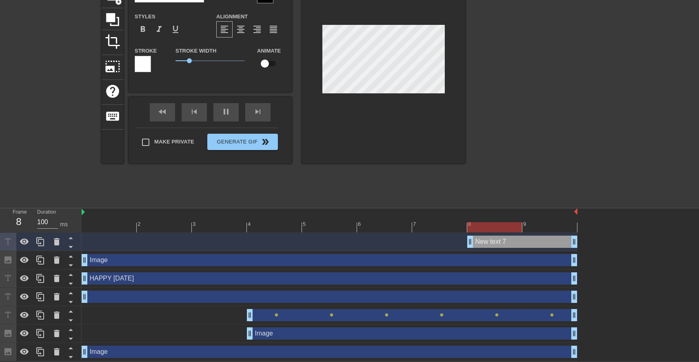
drag, startPoint x: 414, startPoint y: 241, endPoint x: 469, endPoint y: 241, distance: 54.7
drag, startPoint x: 576, startPoint y: 240, endPoint x: 530, endPoint y: 243, distance: 46.6
click at [530, 243] on div "New text 7 drag_handle drag_handle" at bounding box center [330, 242] width 496 height 12
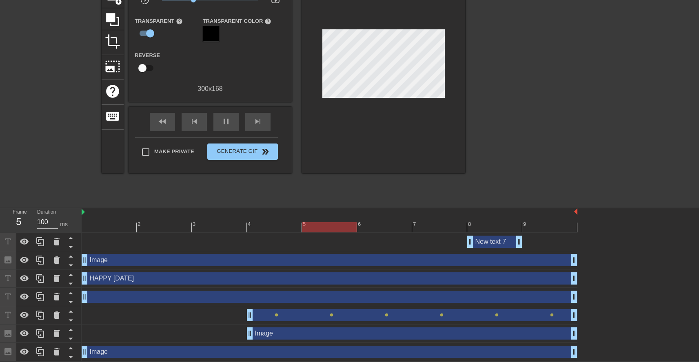
click at [497, 179] on div at bounding box center [536, 80] width 122 height 245
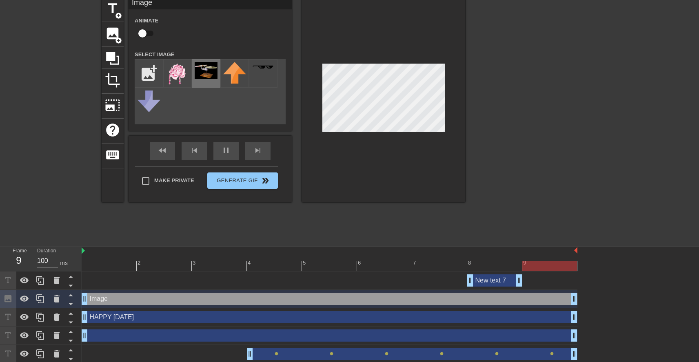
scroll to position [0, 0]
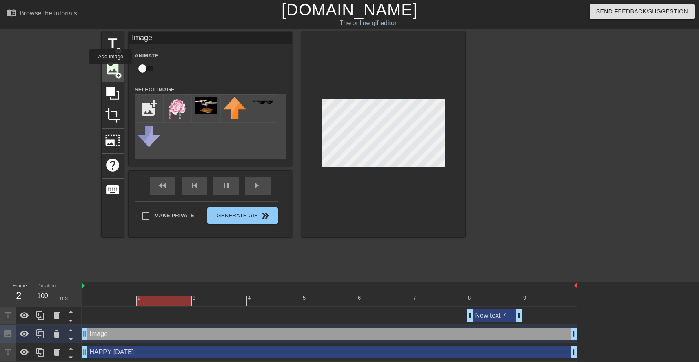
click at [111, 70] on span "image" at bounding box center [113, 69] width 16 height 16
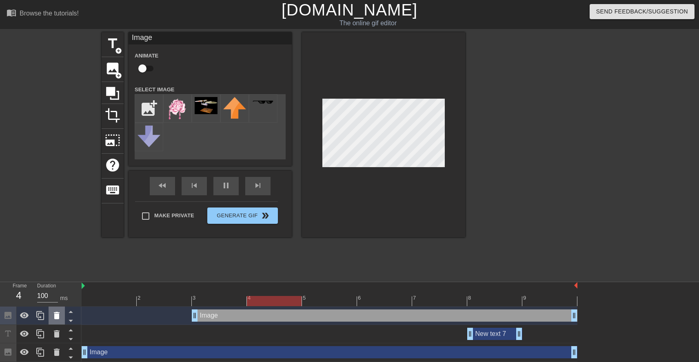
click at [54, 283] on icon at bounding box center [57, 316] width 10 height 10
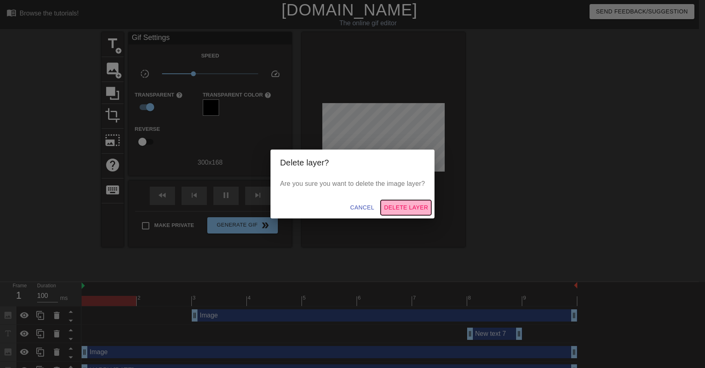
click at [410, 210] on span "Delete Layer" at bounding box center [406, 208] width 44 height 10
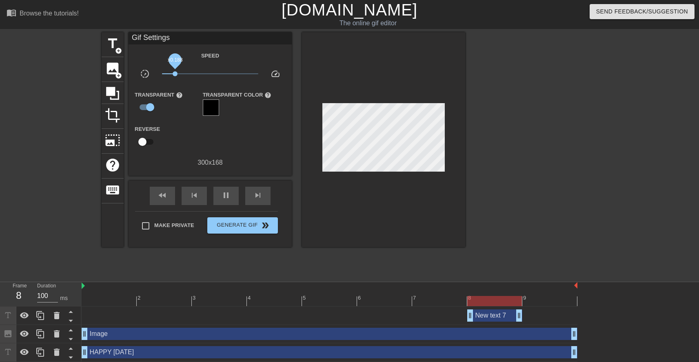
drag, startPoint x: 187, startPoint y: 72, endPoint x: 175, endPoint y: 73, distance: 12.3
click at [175, 73] on span "x0.188" at bounding box center [210, 74] width 97 height 10
drag, startPoint x: 175, startPoint y: 73, endPoint x: 182, endPoint y: 74, distance: 6.6
click at [182, 74] on span "x0.257" at bounding box center [181, 73] width 5 height 5
click at [82, 130] on div "title add_circle image add_circle crop photo_size_select_large help keyboard Gi…" at bounding box center [349, 154] width 699 height 245
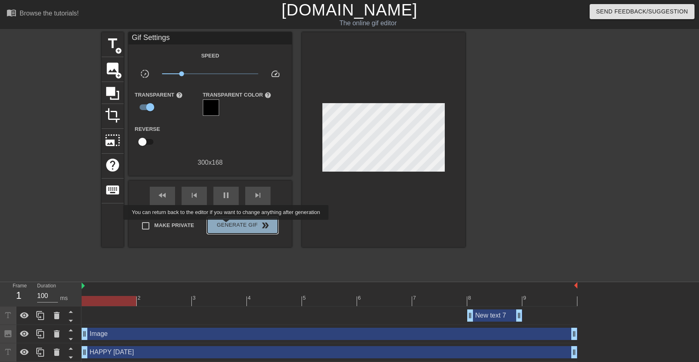
click at [231, 226] on span "Generate Gif double_arrow" at bounding box center [243, 226] width 64 height 10
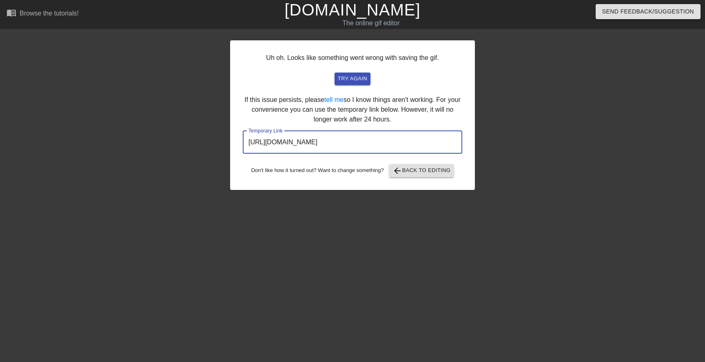
click at [316, 141] on input "[URL][DOMAIN_NAME]" at bounding box center [353, 142] width 220 height 23
